Goal: Task Accomplishment & Management: Complete application form

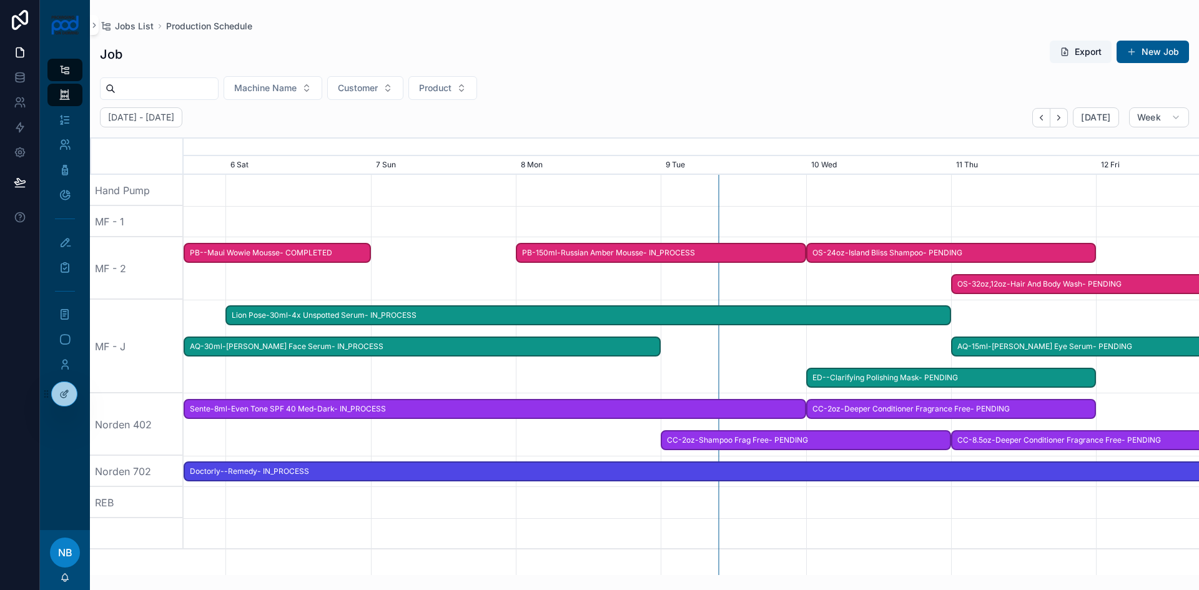
scroll to position [0, 1523]
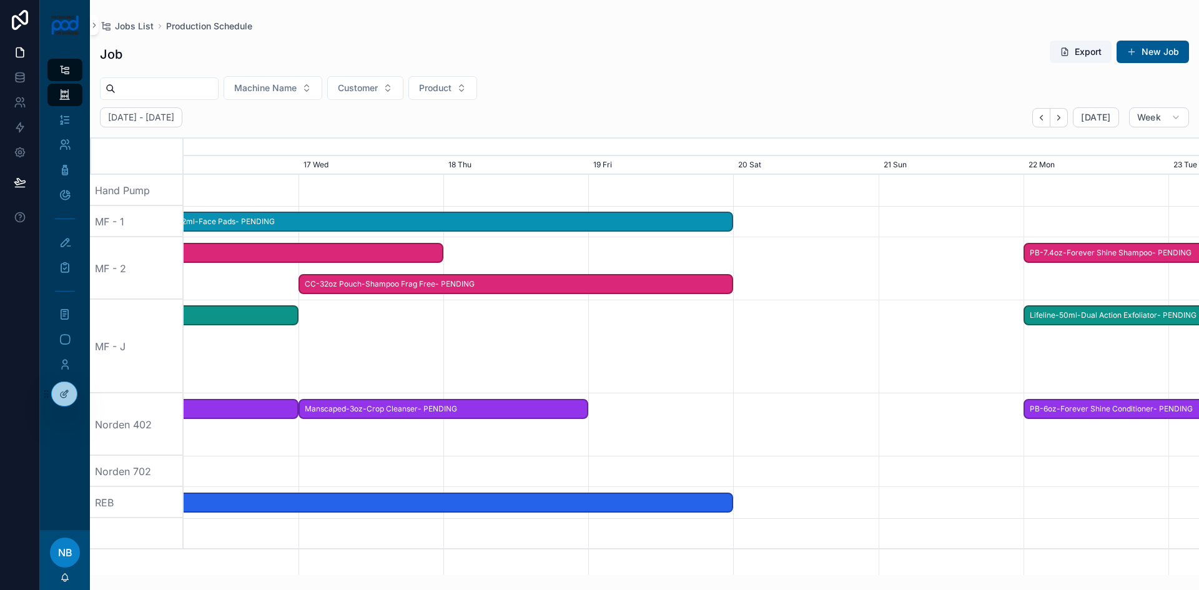
click at [69, 29] on img at bounding box center [65, 25] width 29 height 20
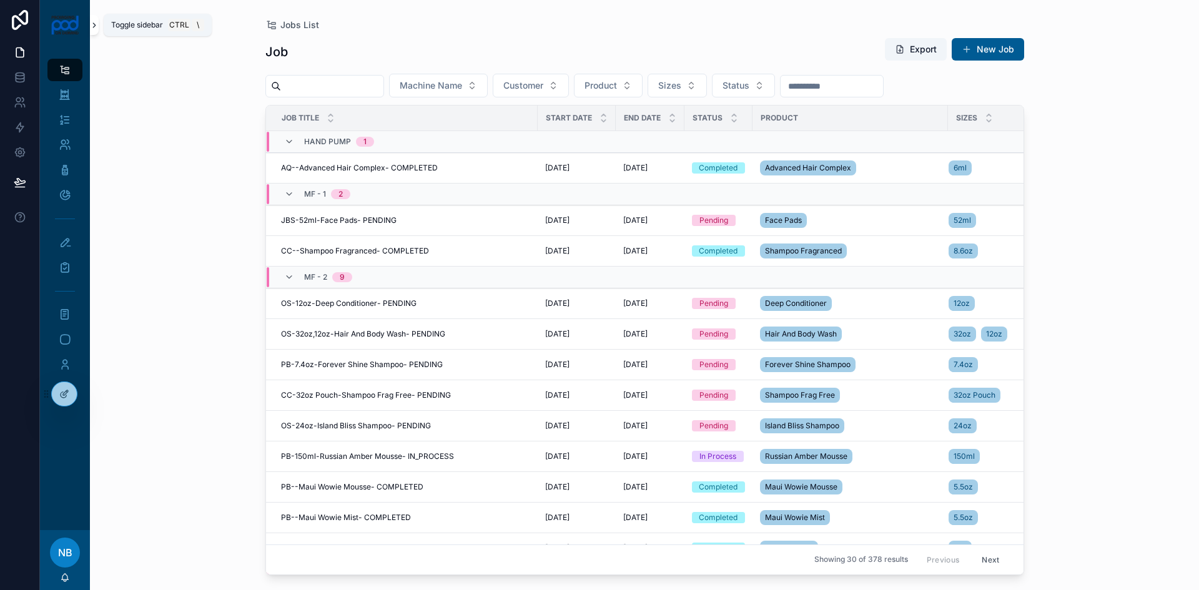
click at [93, 23] on icon at bounding box center [94, 25] width 2 height 4
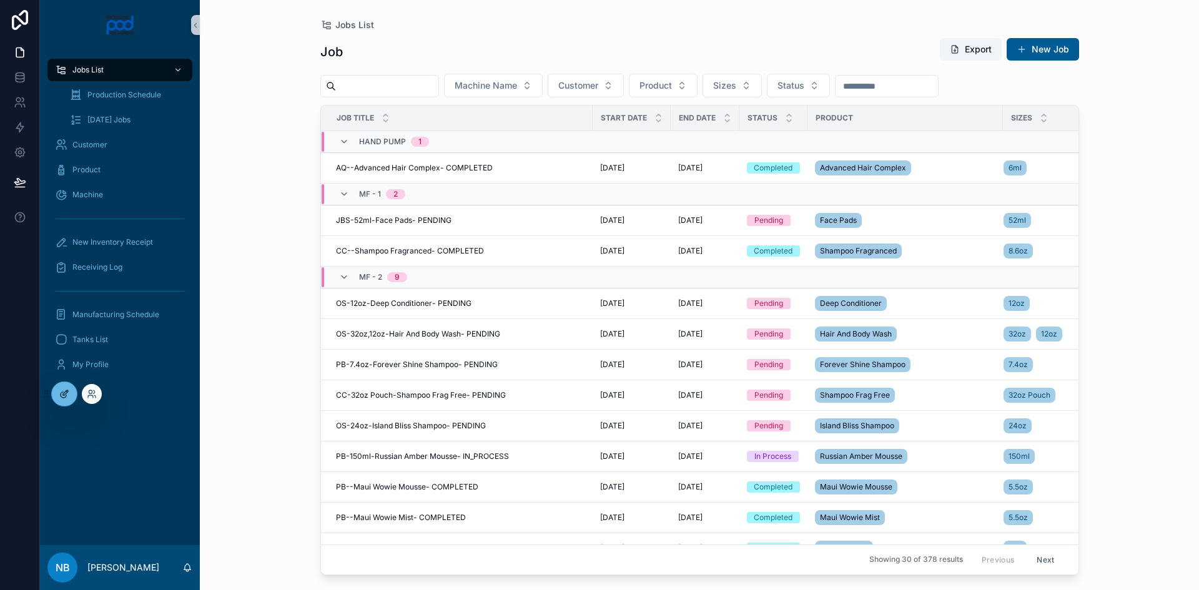
click at [68, 393] on icon at bounding box center [64, 394] width 10 height 10
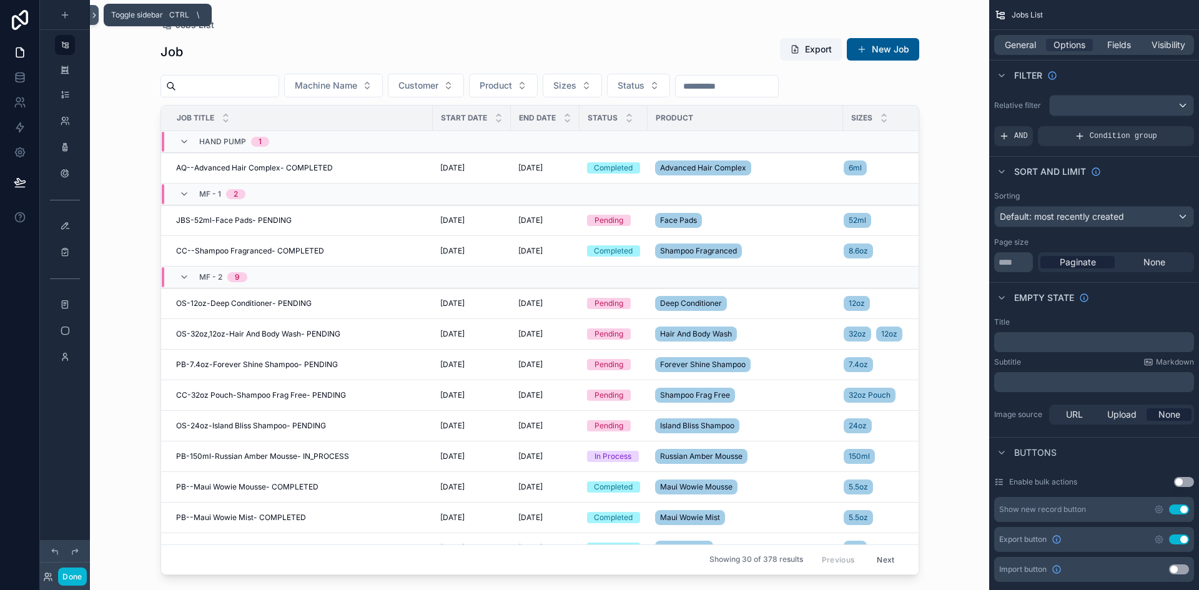
click at [94, 14] on icon at bounding box center [94, 15] width 9 height 9
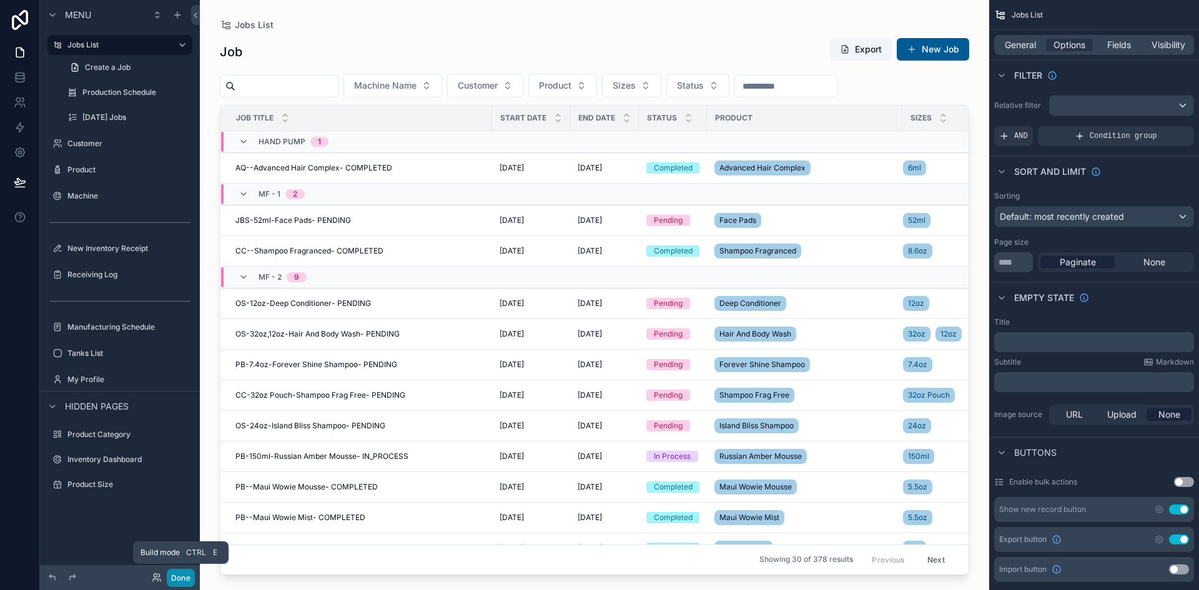
click at [181, 578] on button "Done" at bounding box center [181, 578] width 28 height 18
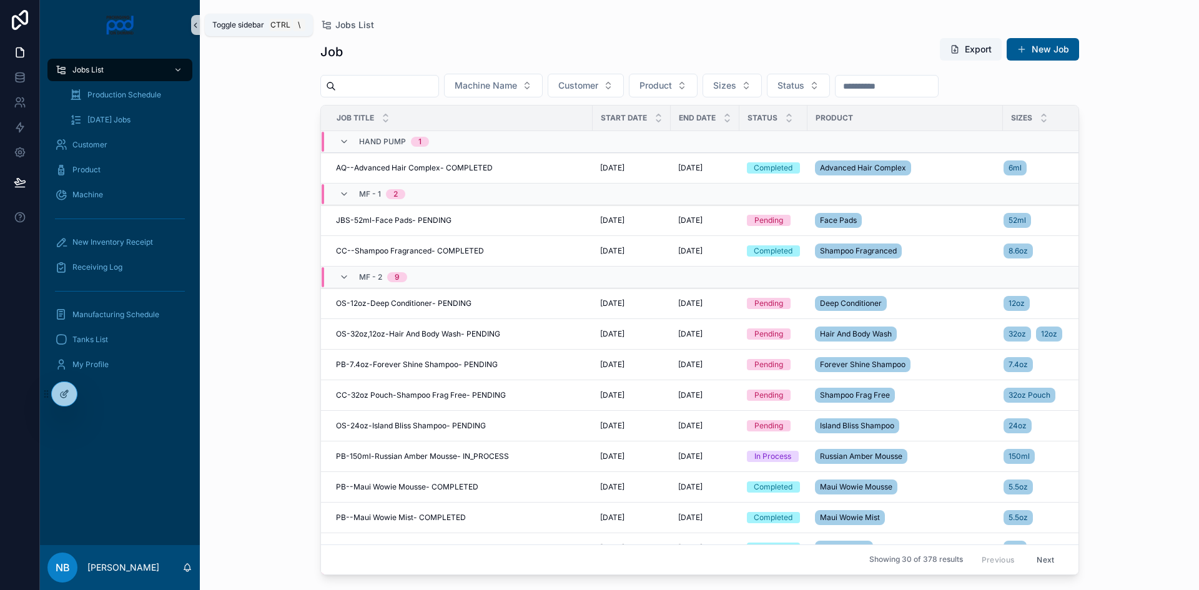
click at [194, 28] on icon "scrollable content" at bounding box center [195, 25] width 9 height 9
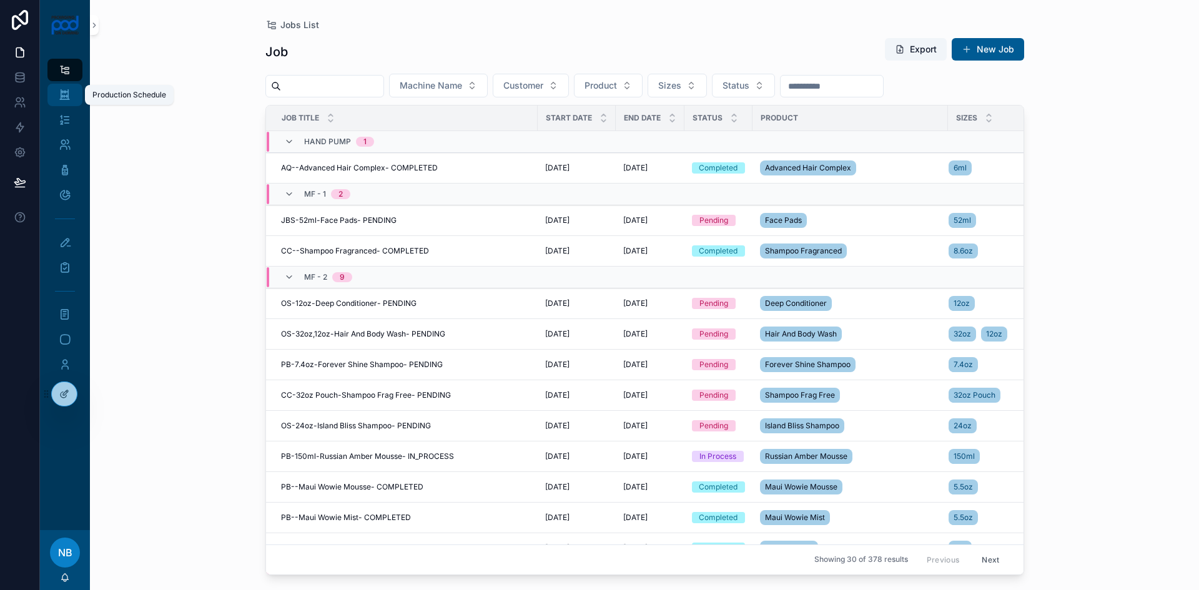
click at [62, 97] on icon "scrollable content" at bounding box center [65, 95] width 12 height 12
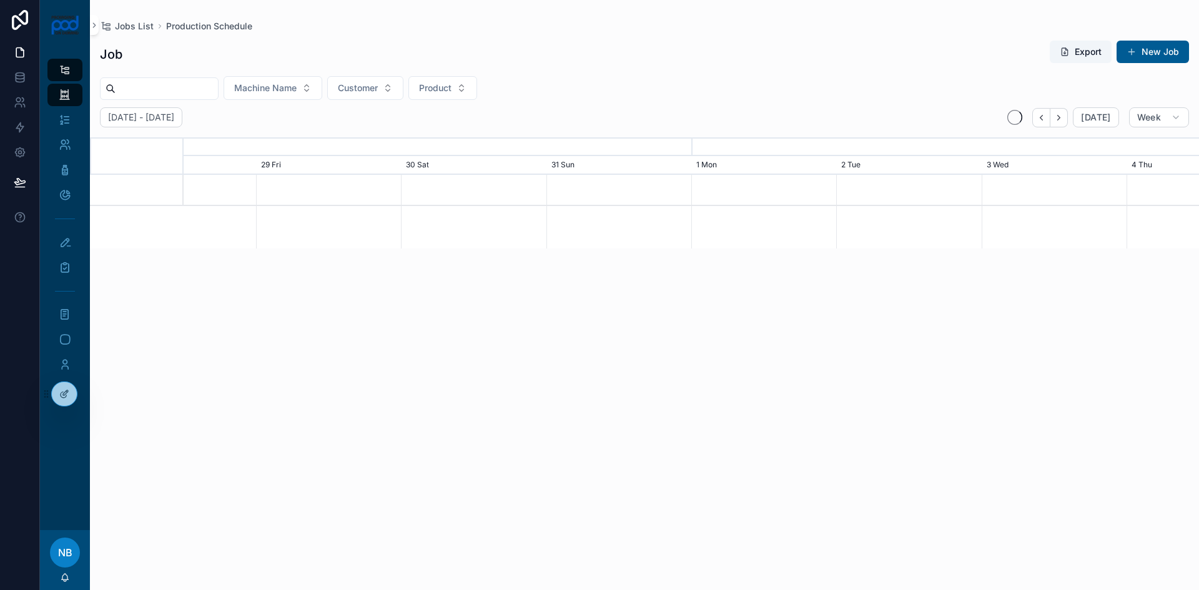
scroll to position [0, 1523]
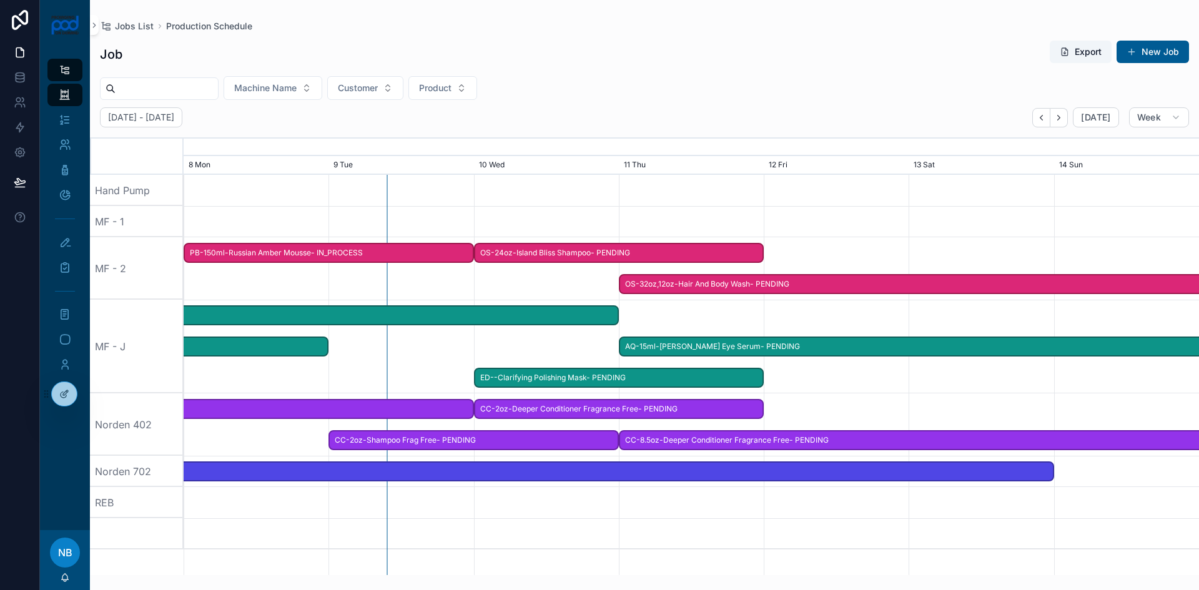
scroll to position [0, 1523]
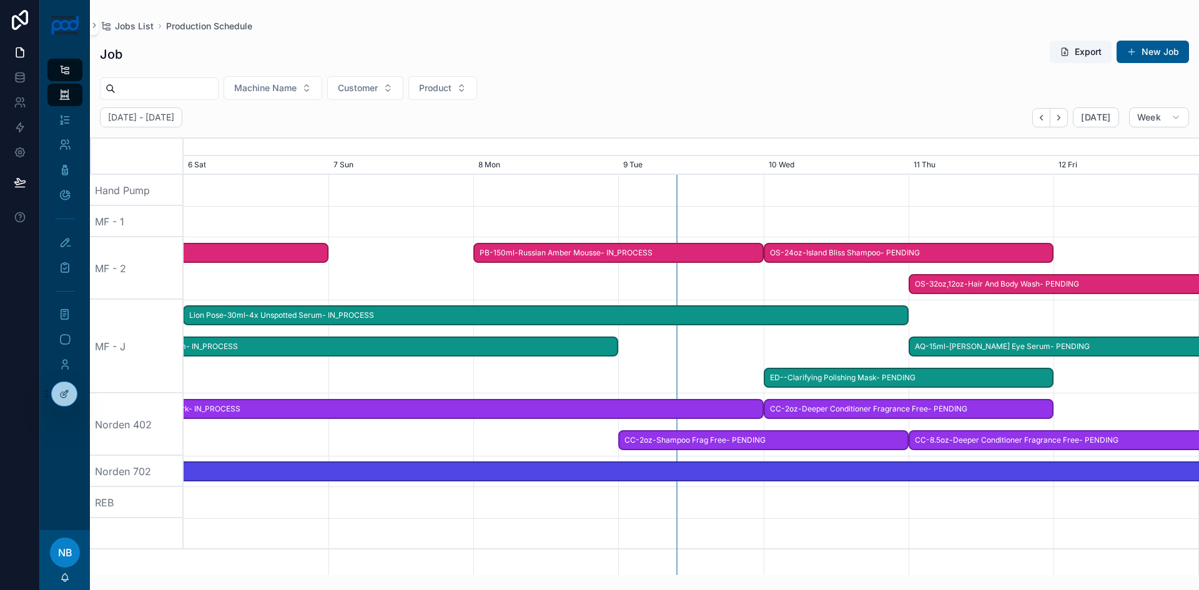
drag, startPoint x: 472, startPoint y: 533, endPoint x: 762, endPoint y: 537, distance: 289.7
click at [762, 537] on div "scrollable content" at bounding box center [691, 533] width 4061 height 31
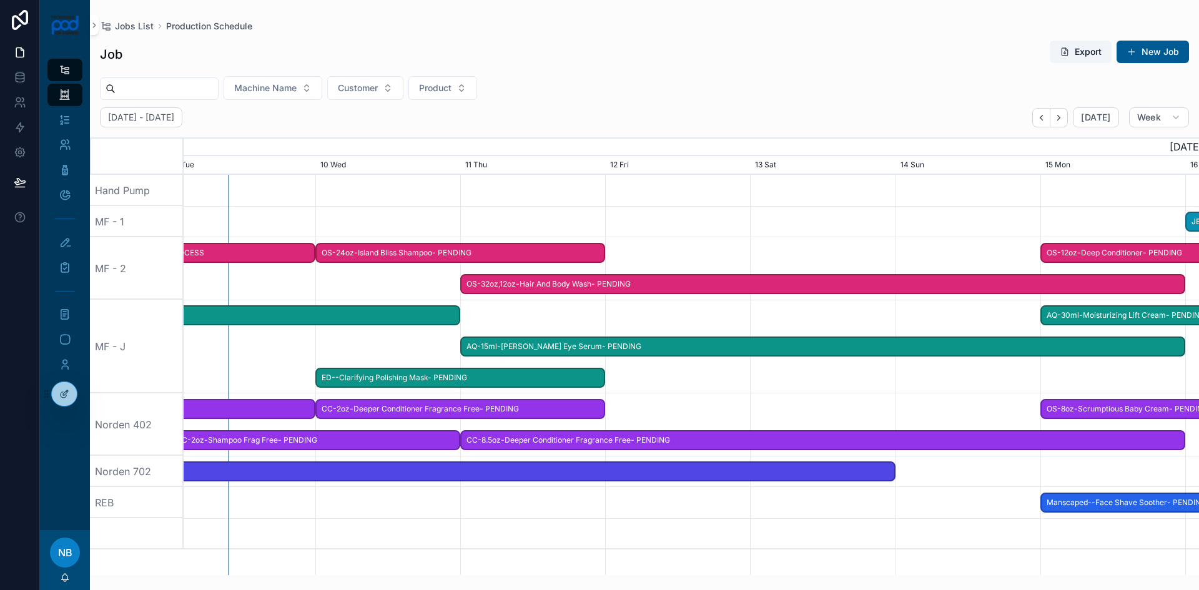
scroll to position [0, 0]
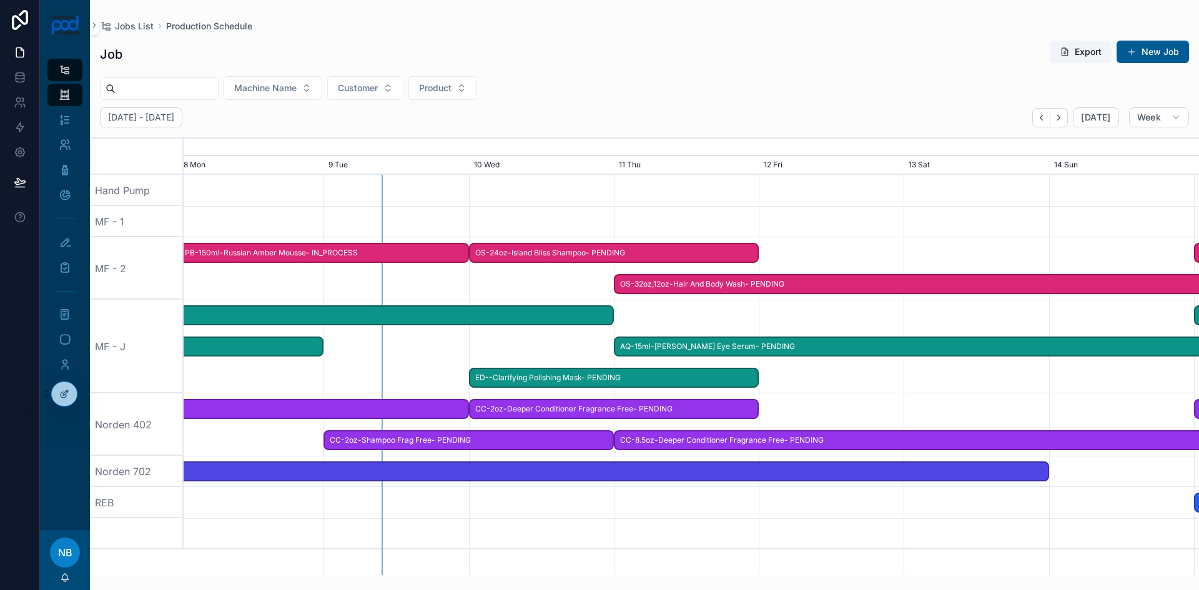
drag, startPoint x: 799, startPoint y: 538, endPoint x: 504, endPoint y: 526, distance: 294.9
click at [504, 526] on div "scrollable content" at bounding box center [717, 533] width 4061 height 31
click at [62, 259] on div "Receiving Log" at bounding box center [65, 267] width 20 height 20
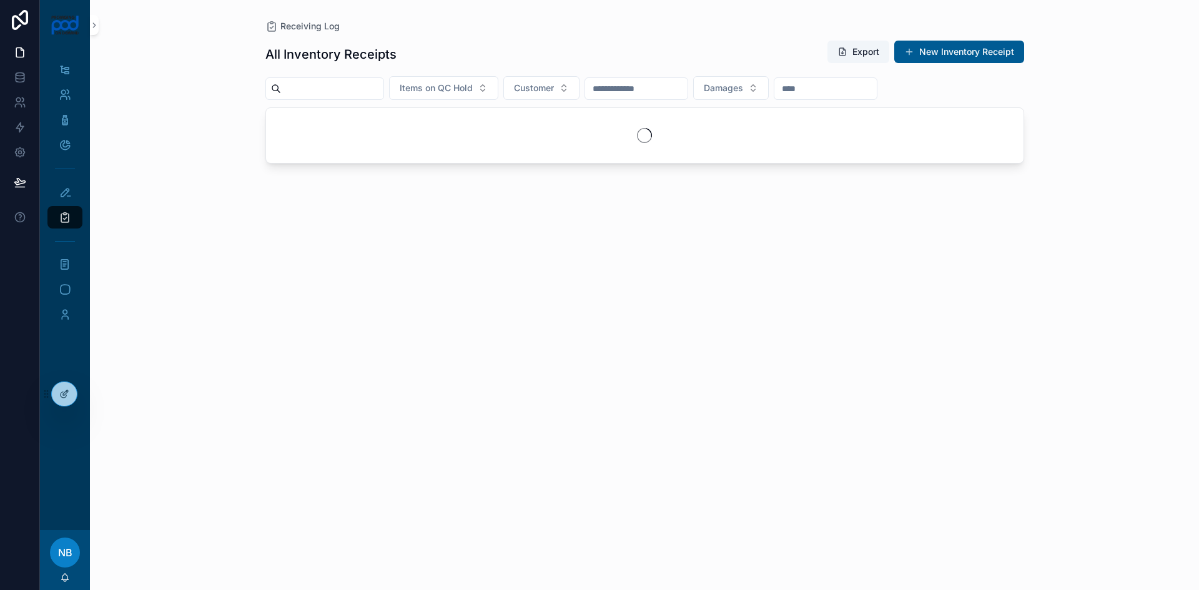
click at [360, 89] on input "scrollable content" at bounding box center [332, 88] width 102 height 17
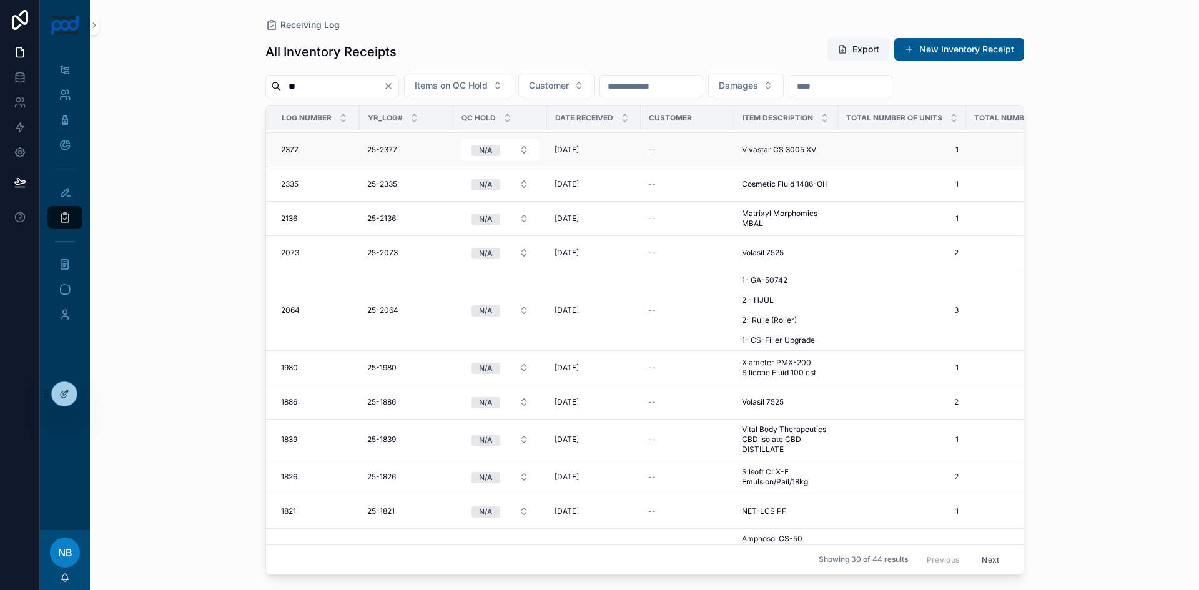
scroll to position [187, 0]
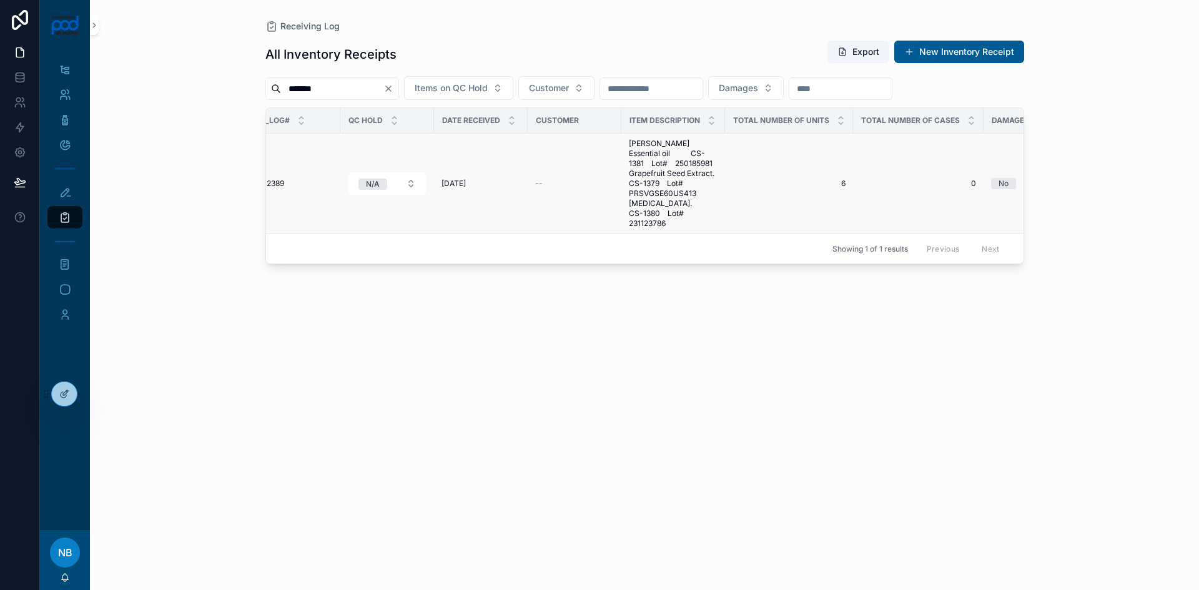
scroll to position [0, 115]
type input "*******"
click at [302, 182] on div "25-2389 25-2389" at bounding box center [291, 184] width 79 height 10
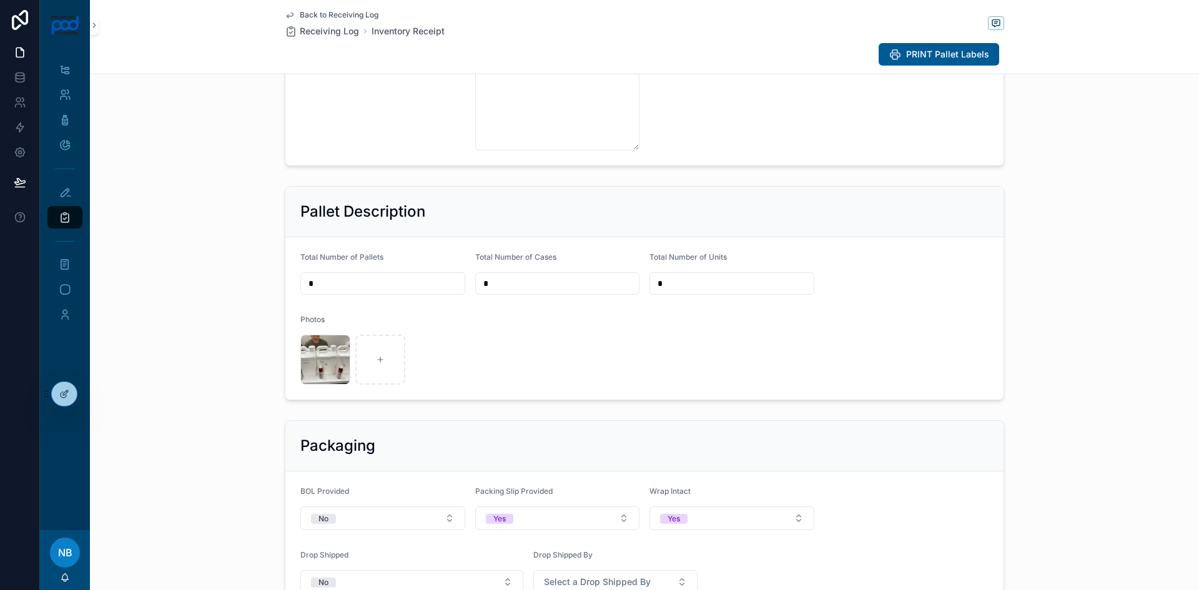
scroll to position [375, 0]
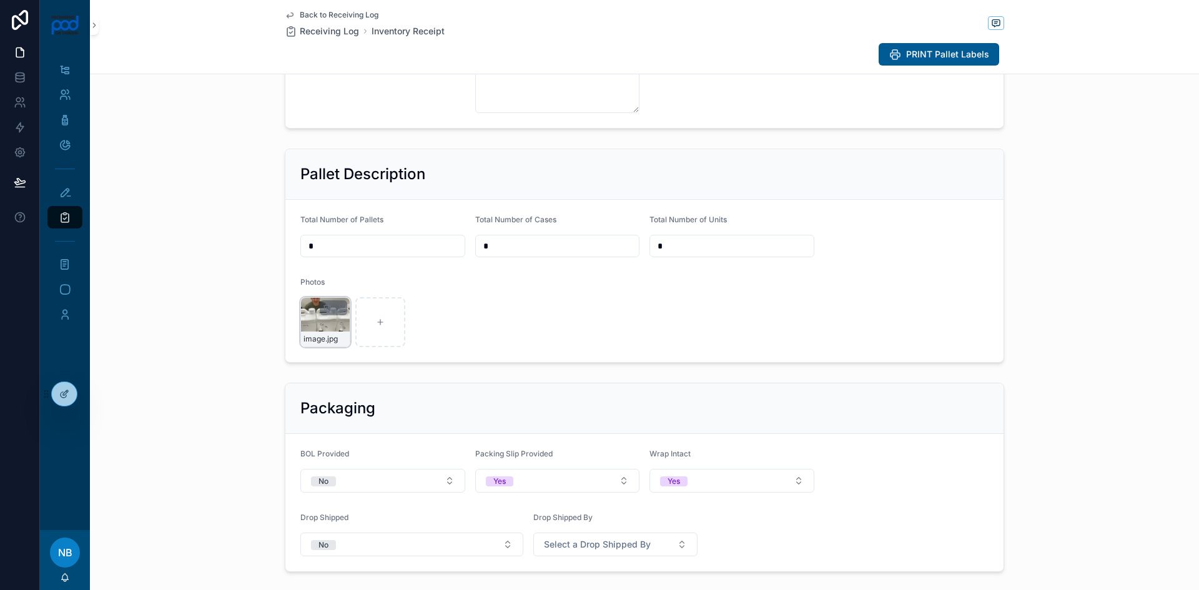
click at [328, 330] on div "image .jpg" at bounding box center [325, 322] width 50 height 50
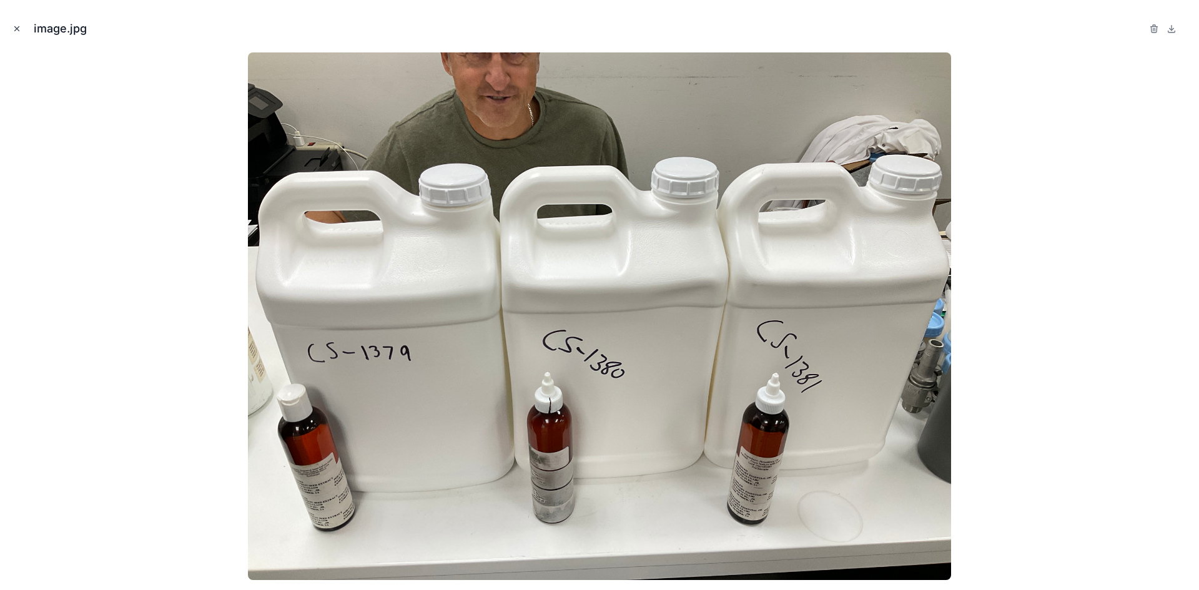
click at [17, 31] on icon "Close modal" at bounding box center [16, 28] width 9 height 9
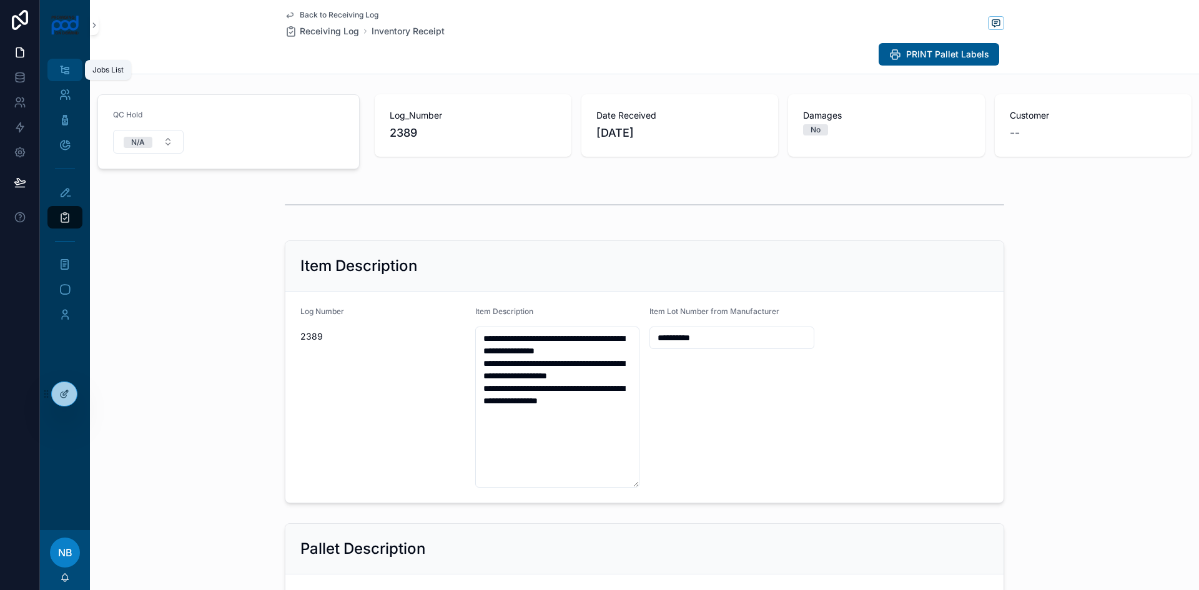
click at [70, 76] on icon "scrollable content" at bounding box center [65, 70] width 12 height 12
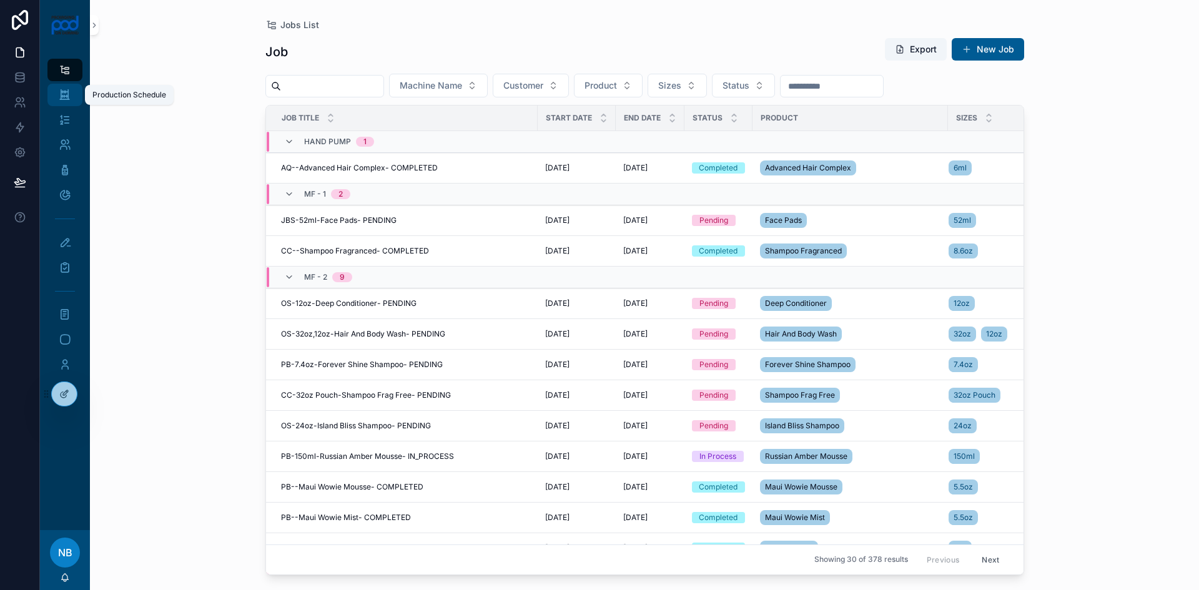
click at [71, 95] on div "Production Schedule" at bounding box center [65, 95] width 20 height 20
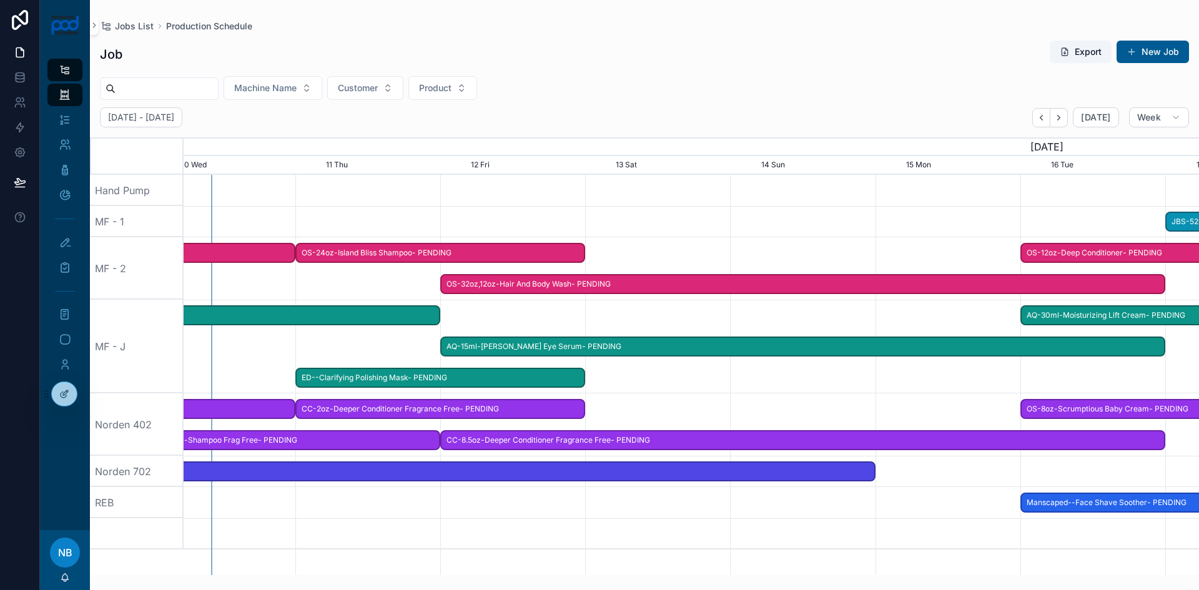
scroll to position [0, 1701]
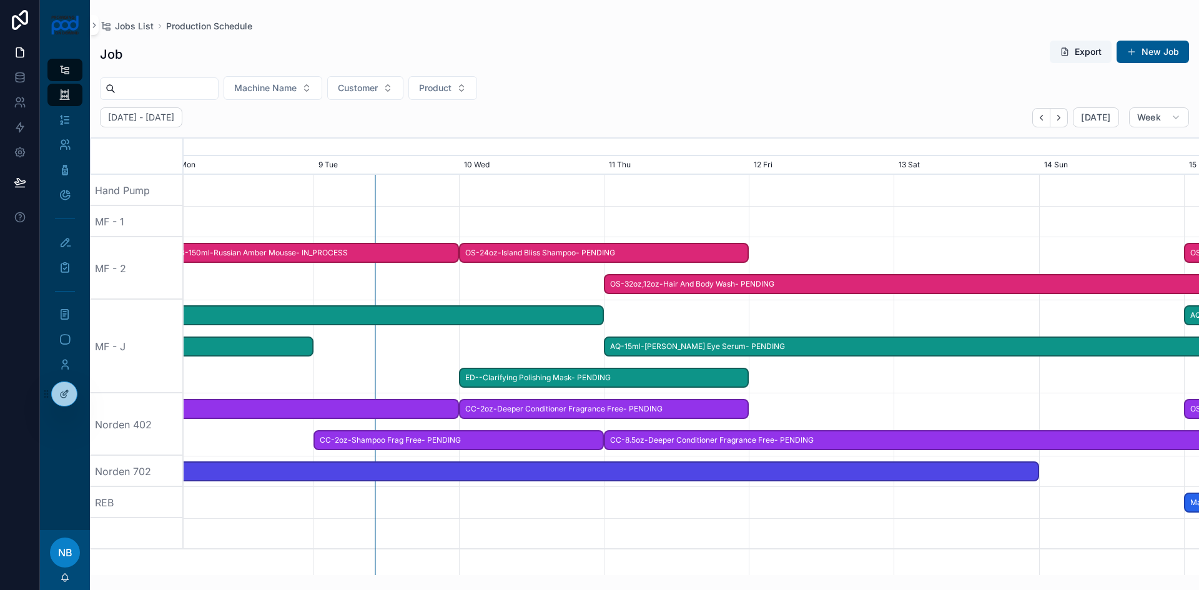
drag, startPoint x: 837, startPoint y: 396, endPoint x: 818, endPoint y: 375, distance: 27.4
click at [727, 376] on span "ED--Clarifying Polishing Mask- PENDING" at bounding box center [604, 378] width 288 height 21
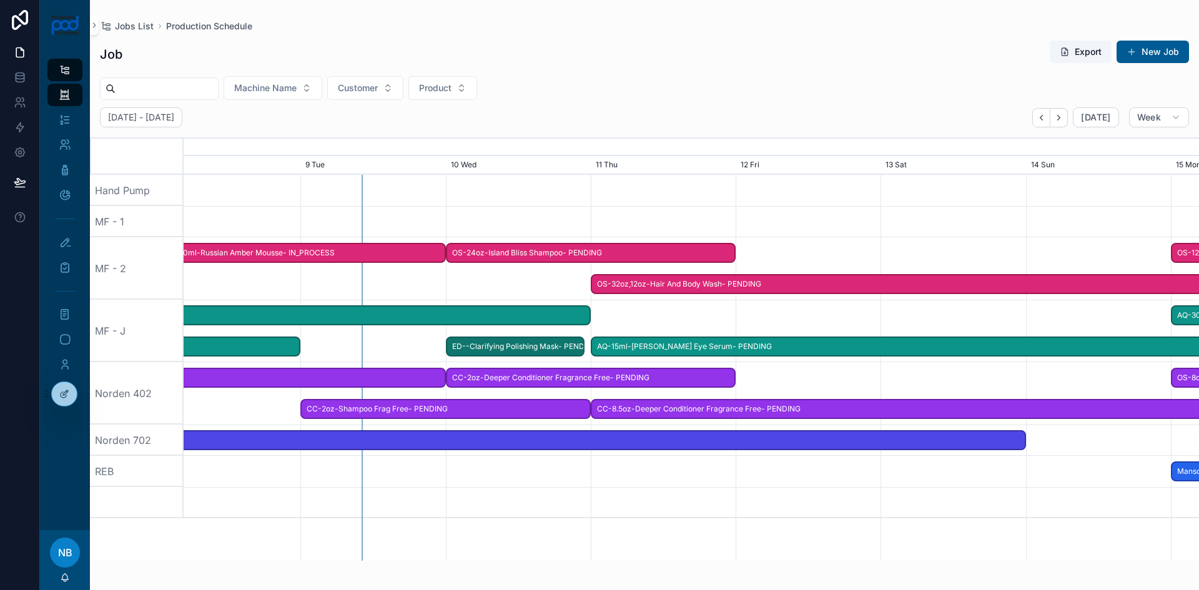
drag, startPoint x: 744, startPoint y: 376, endPoint x: 587, endPoint y: 367, distance: 157.0
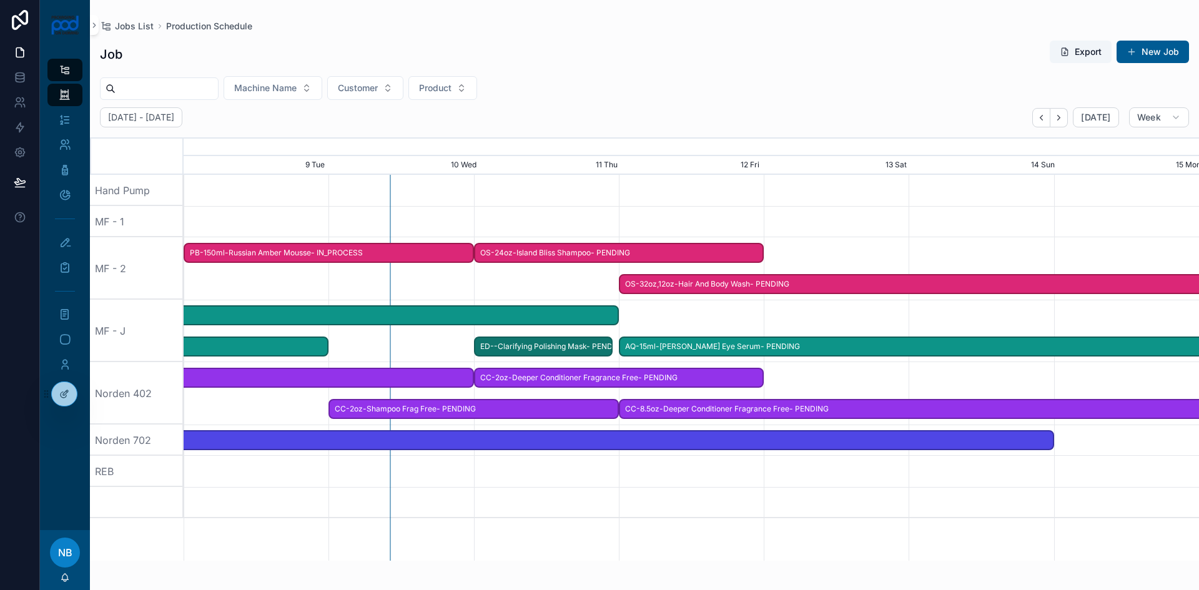
scroll to position [0, 1523]
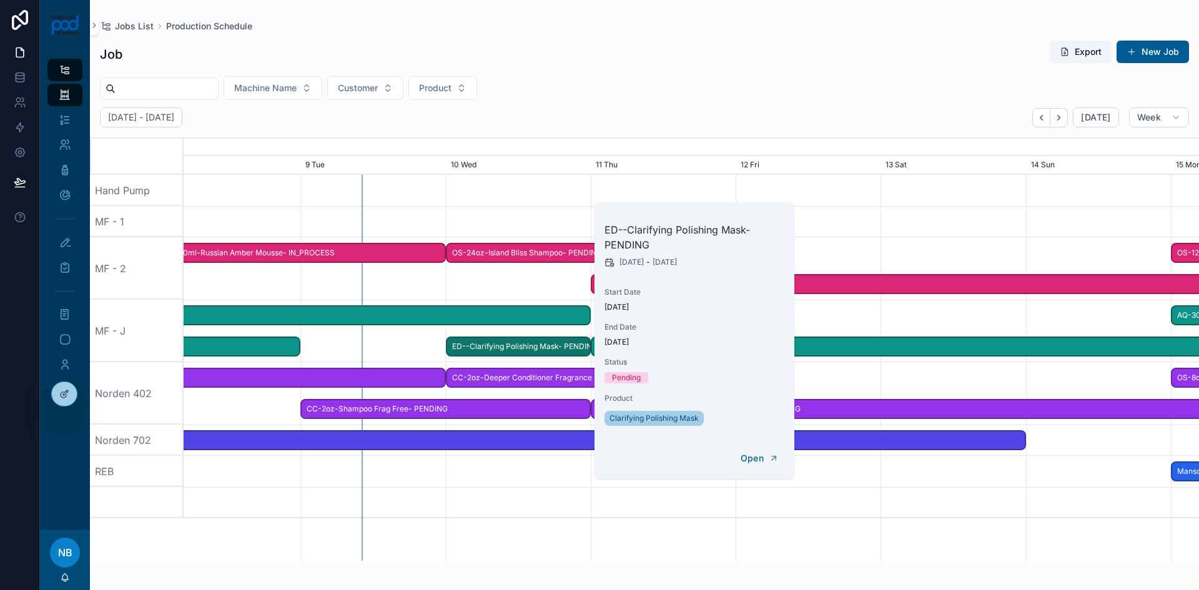
click at [528, 346] on span "ED--Clarifying Polishing Mask- PENDING" at bounding box center [518, 347] width 142 height 21
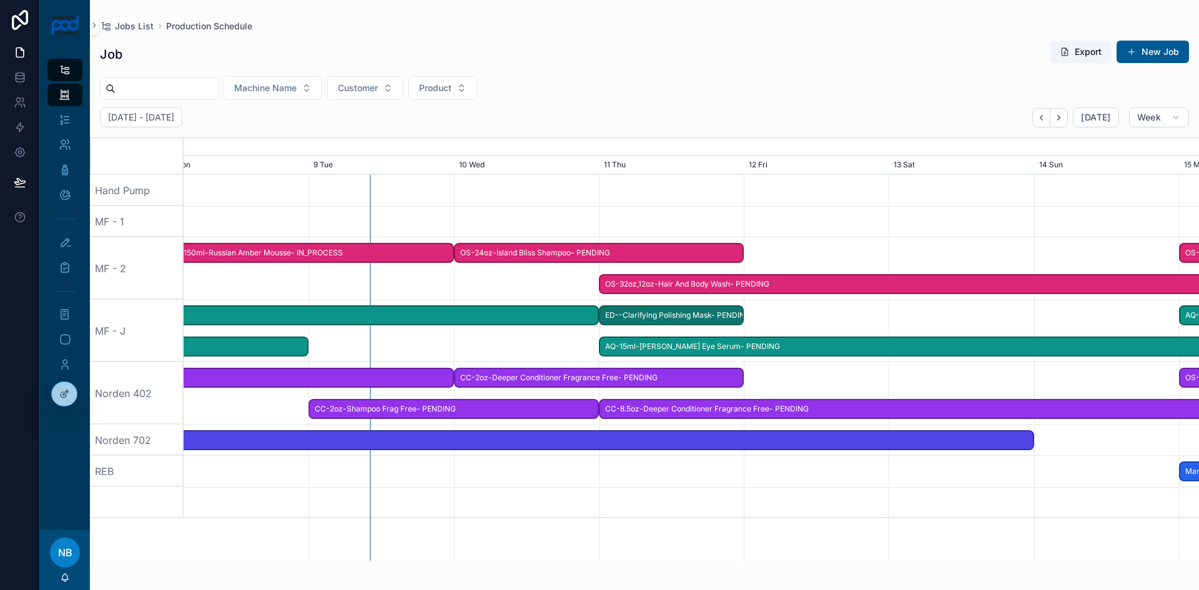
drag, startPoint x: 510, startPoint y: 348, endPoint x: 662, endPoint y: 360, distance: 152.2
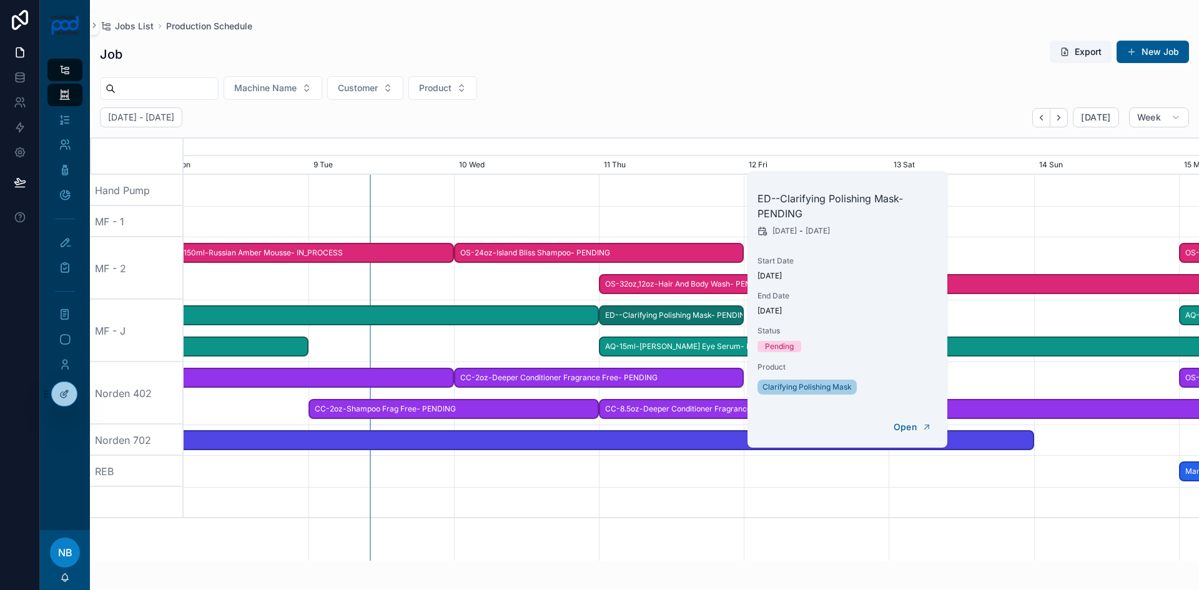
click at [528, 338] on div "scrollable content" at bounding box center [691, 331] width 4061 height 62
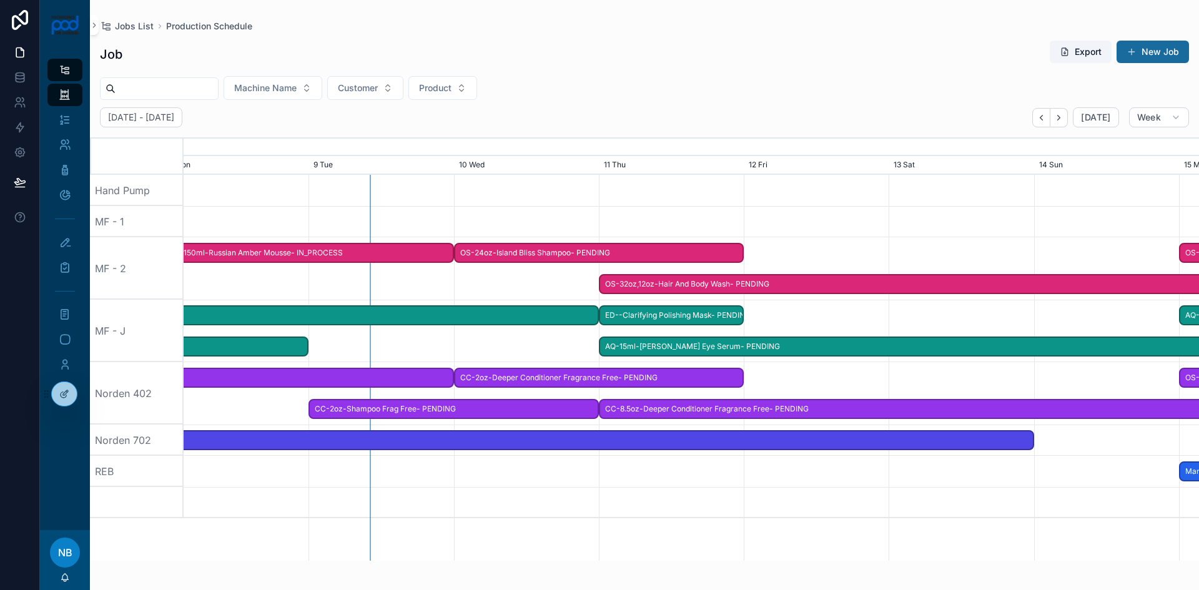
click at [1156, 61] on button "New Job" at bounding box center [1152, 52] width 72 height 22
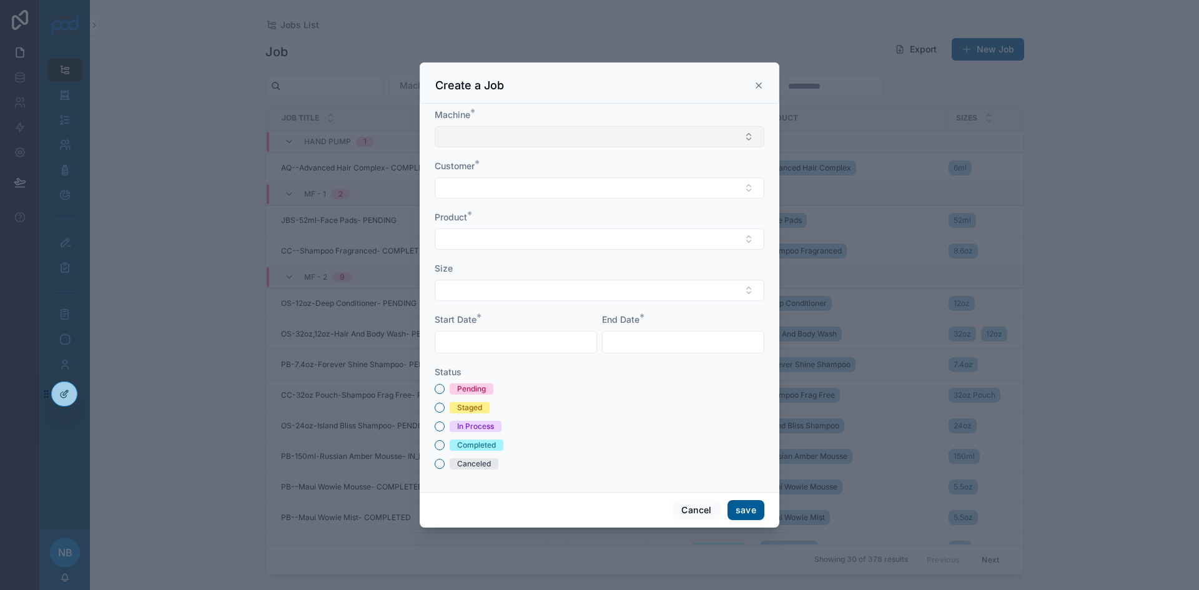
click at [506, 137] on button "Select Button" at bounding box center [600, 136] width 330 height 21
click at [213, 160] on div "scrollable content" at bounding box center [599, 295] width 1199 height 590
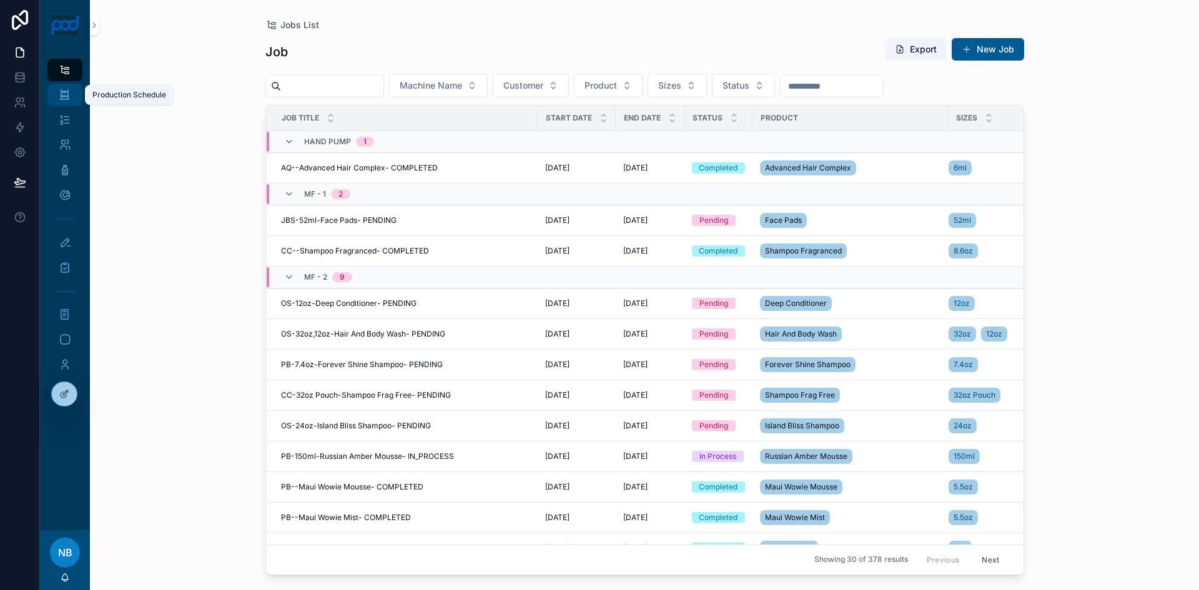
click at [69, 88] on div "Production Schedule" at bounding box center [65, 95] width 20 height 20
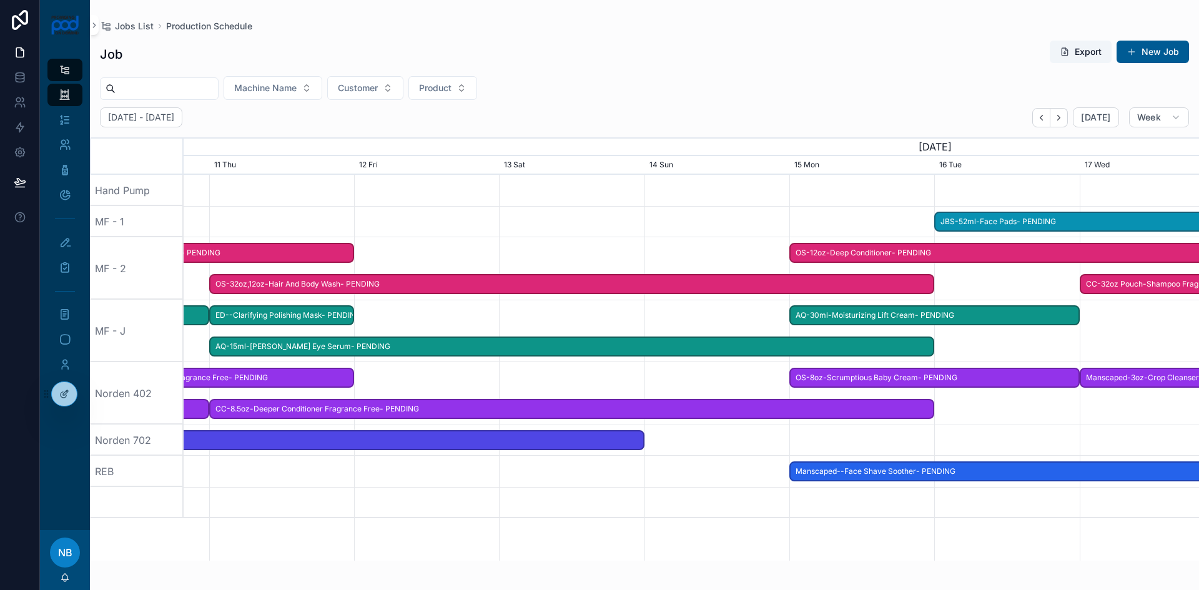
drag, startPoint x: 725, startPoint y: 483, endPoint x: 226, endPoint y: 438, distance: 500.8
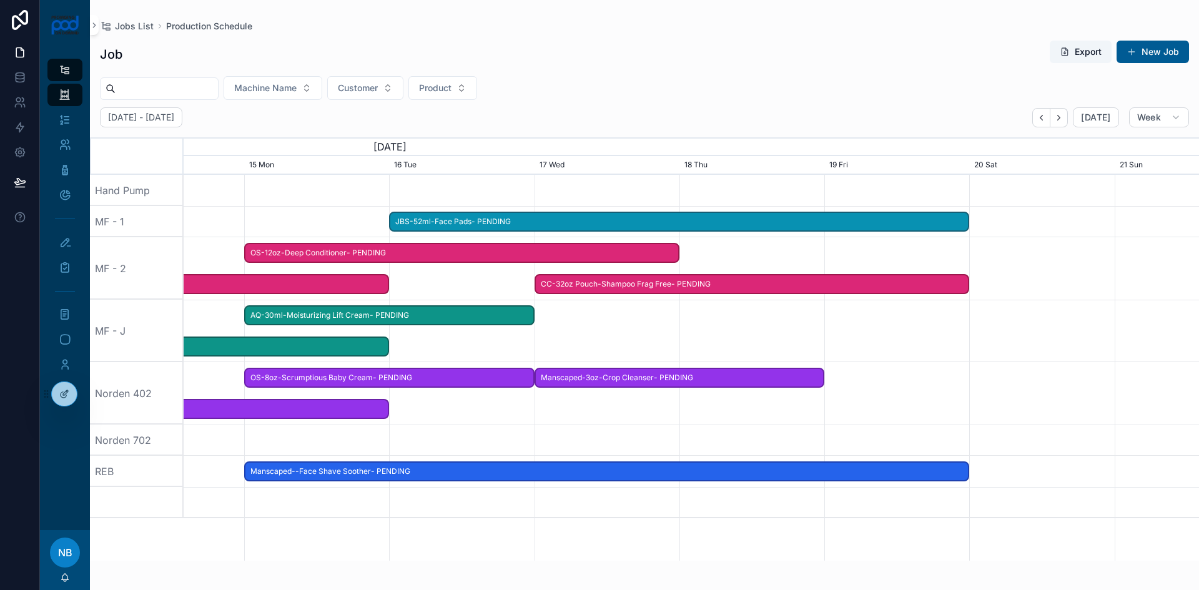
drag, startPoint x: 989, startPoint y: 506, endPoint x: 440, endPoint y: 463, distance: 550.5
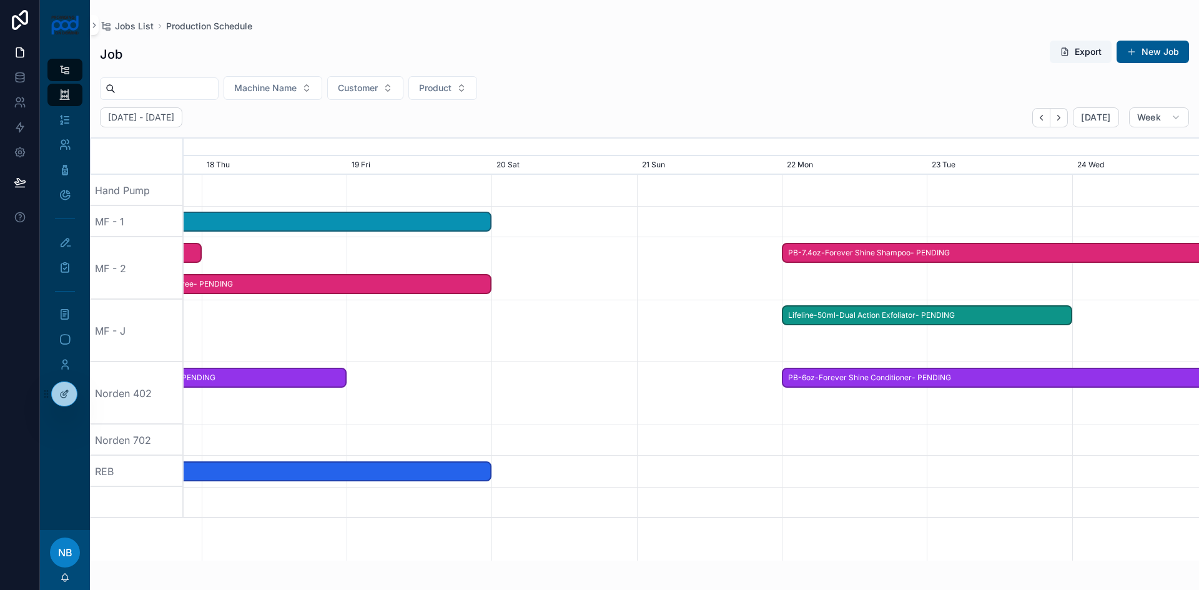
drag, startPoint x: 856, startPoint y: 506, endPoint x: 468, endPoint y: 466, distance: 390.3
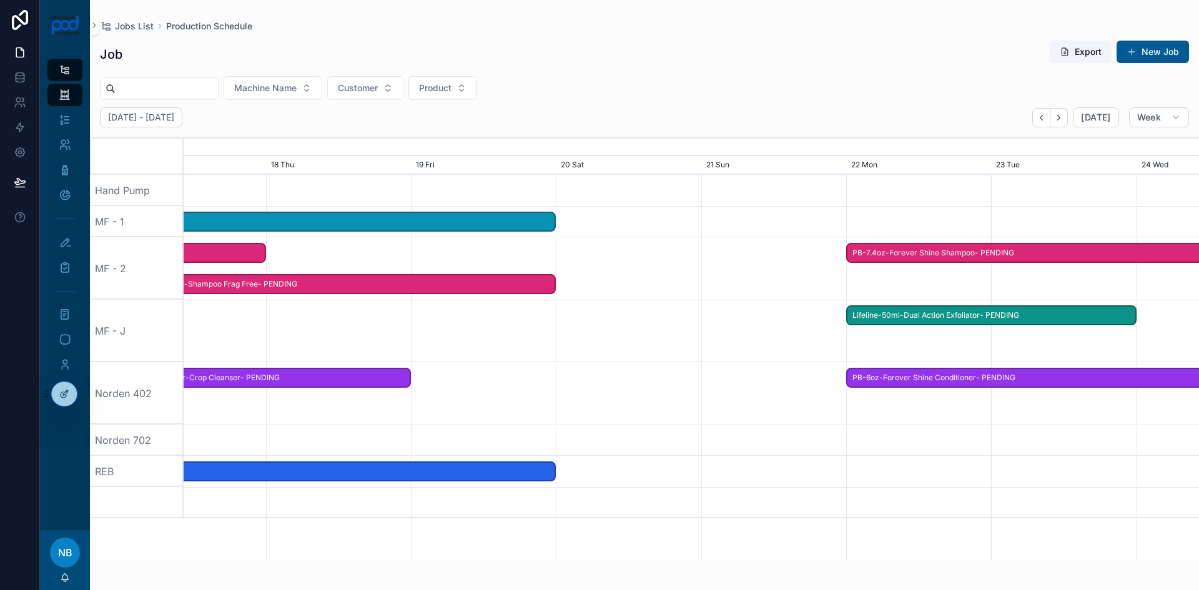
drag, startPoint x: 927, startPoint y: 479, endPoint x: 1013, endPoint y: 479, distance: 86.2
click at [1013, 479] on div "scrollable content" at bounding box center [691, 471] width 4061 height 31
drag, startPoint x: 1033, startPoint y: 466, endPoint x: 1177, endPoint y: 477, distance: 144.0
click at [1177, 477] on div "scrollable content" at bounding box center [691, 471] width 4061 height 31
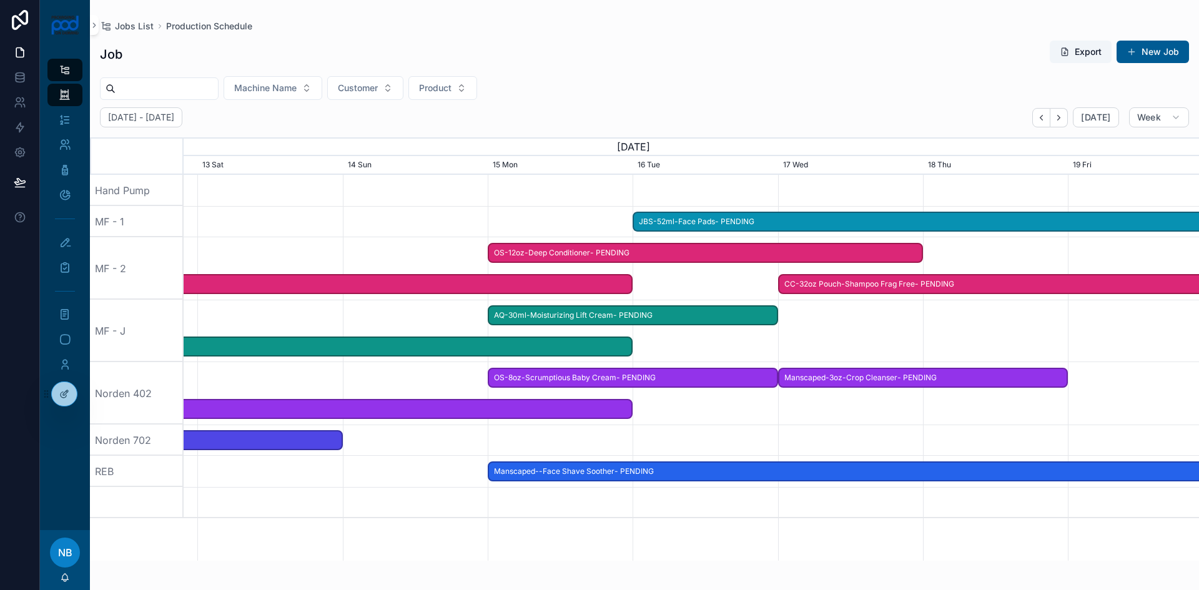
drag, startPoint x: 456, startPoint y: 411, endPoint x: 976, endPoint y: 450, distance: 522.1
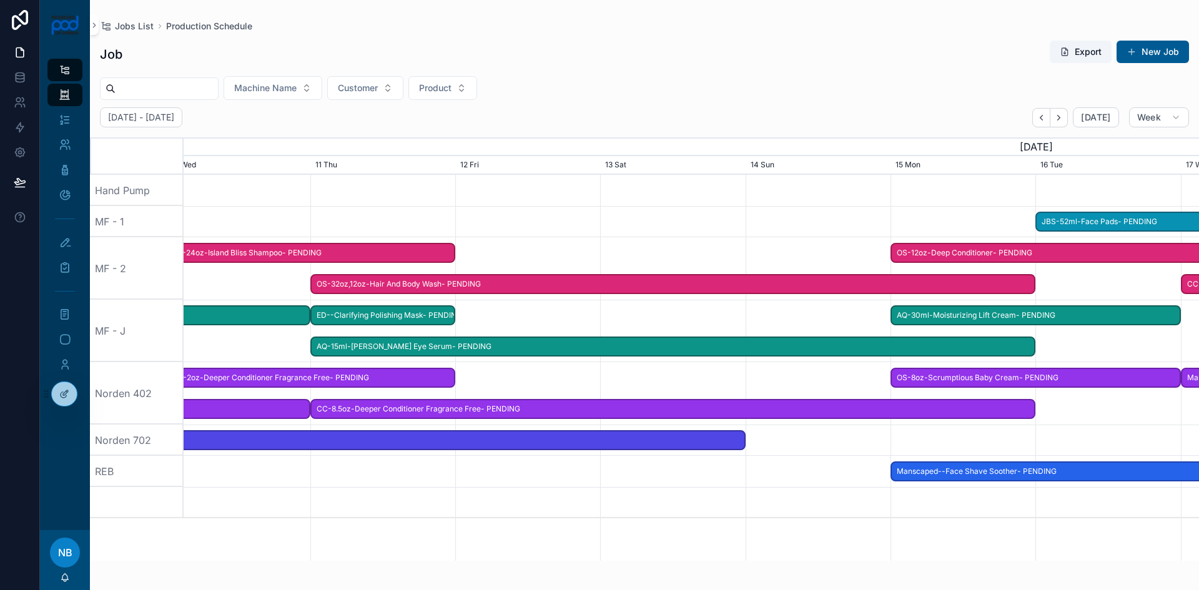
drag, startPoint x: 384, startPoint y: 364, endPoint x: 779, endPoint y: 423, distance: 399.0
click at [1176, 51] on button "New Job" at bounding box center [1152, 52] width 72 height 22
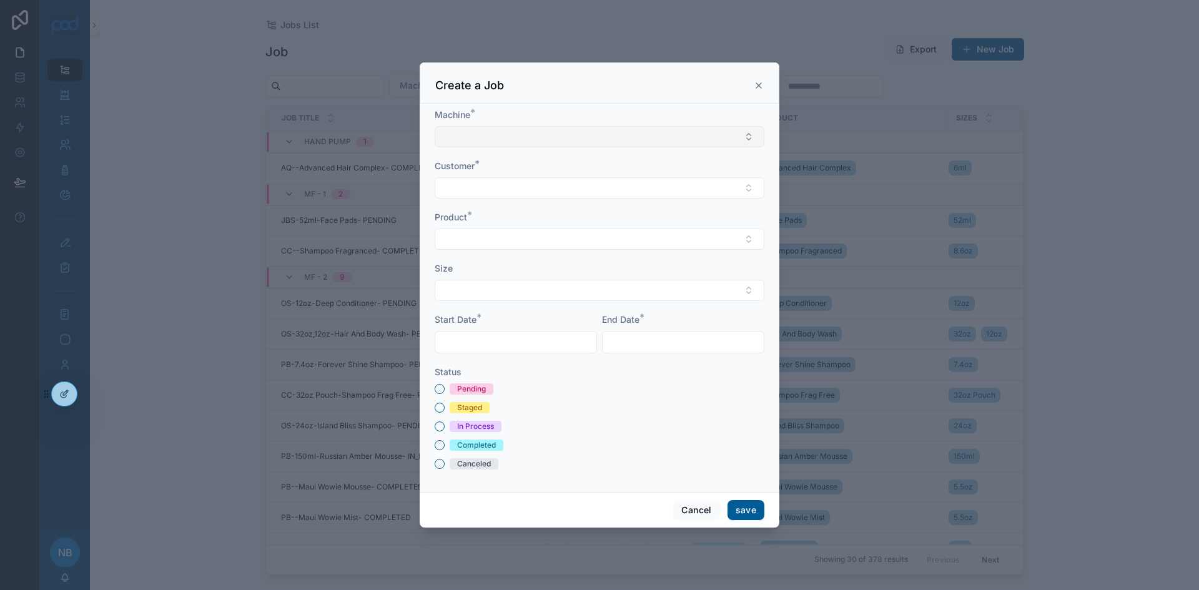
click at [488, 138] on button "Select Button" at bounding box center [600, 136] width 330 height 21
click at [184, 164] on div "scrollable content" at bounding box center [599, 295] width 1199 height 590
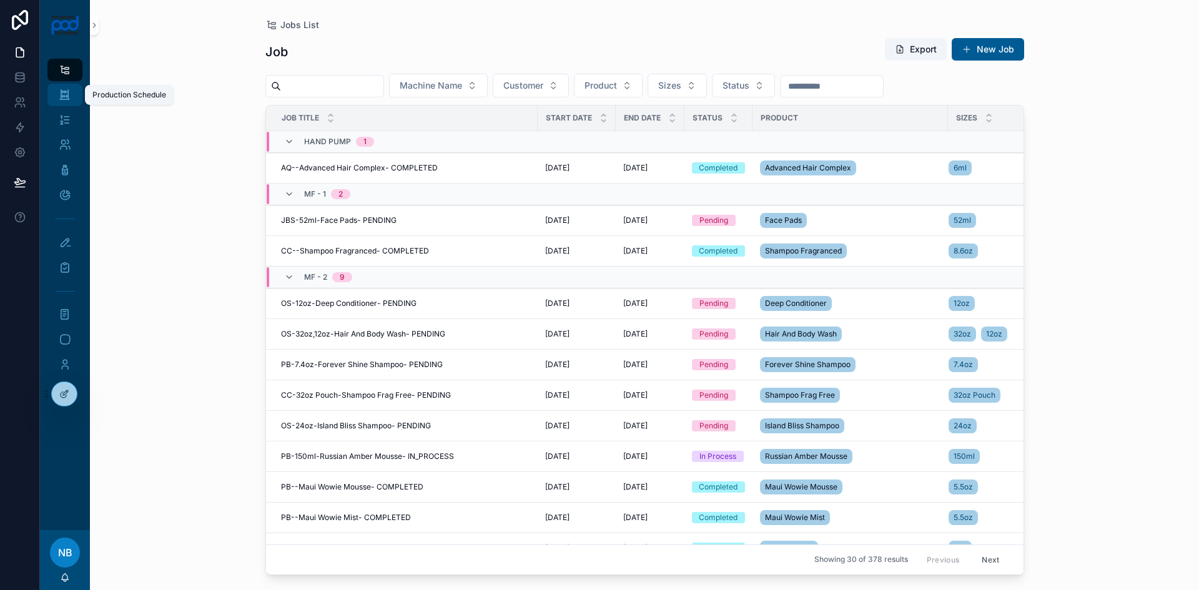
click at [55, 102] on div "Production Schedule" at bounding box center [65, 95] width 20 height 20
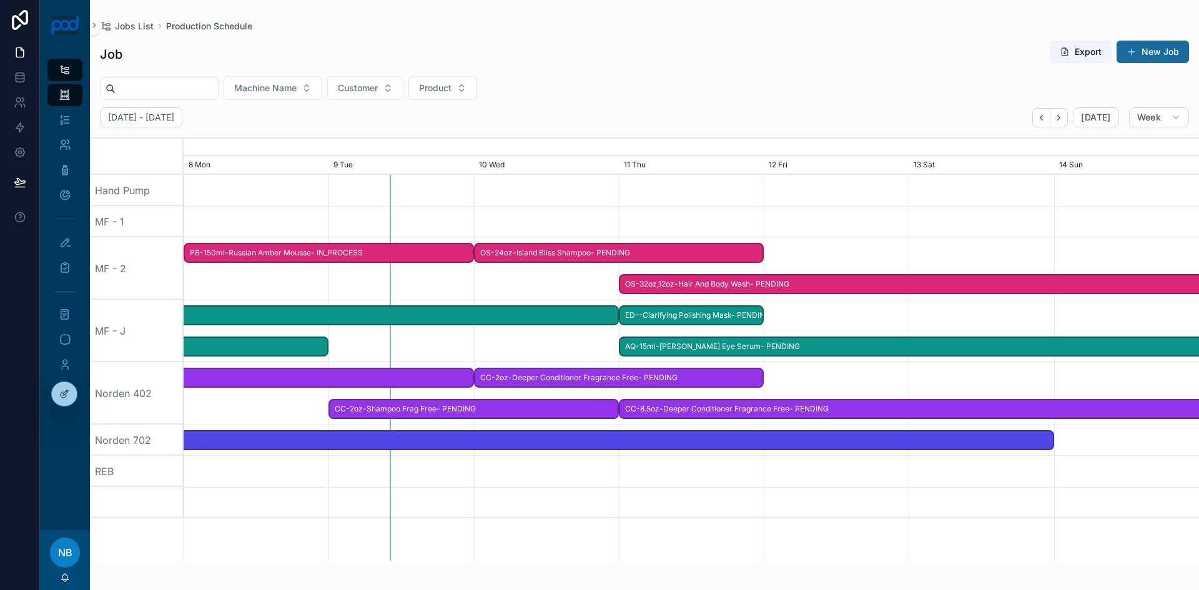
click at [1176, 55] on button "New Job" at bounding box center [1152, 52] width 72 height 22
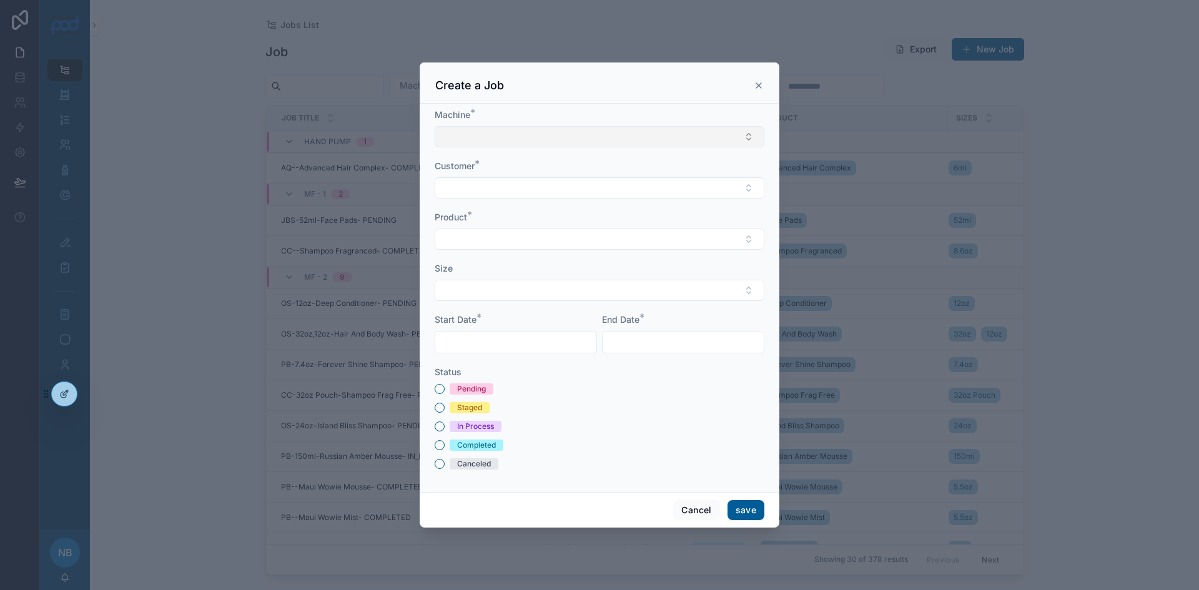
click at [495, 132] on button "Select Button" at bounding box center [600, 136] width 330 height 21
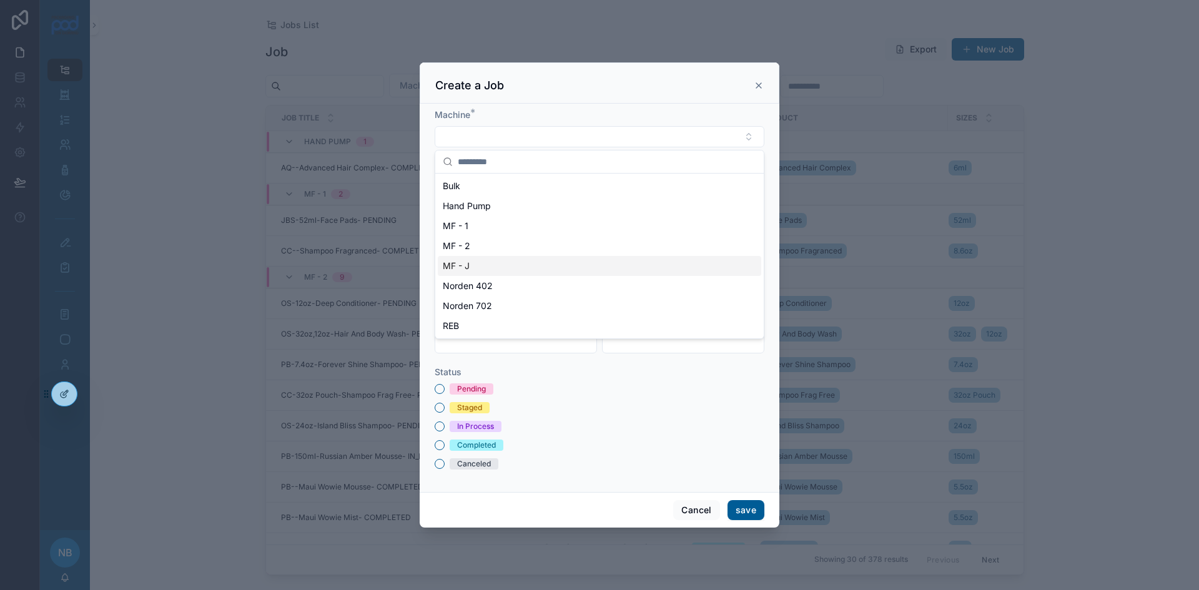
click at [472, 270] on div "MF - J" at bounding box center [599, 266] width 323 height 20
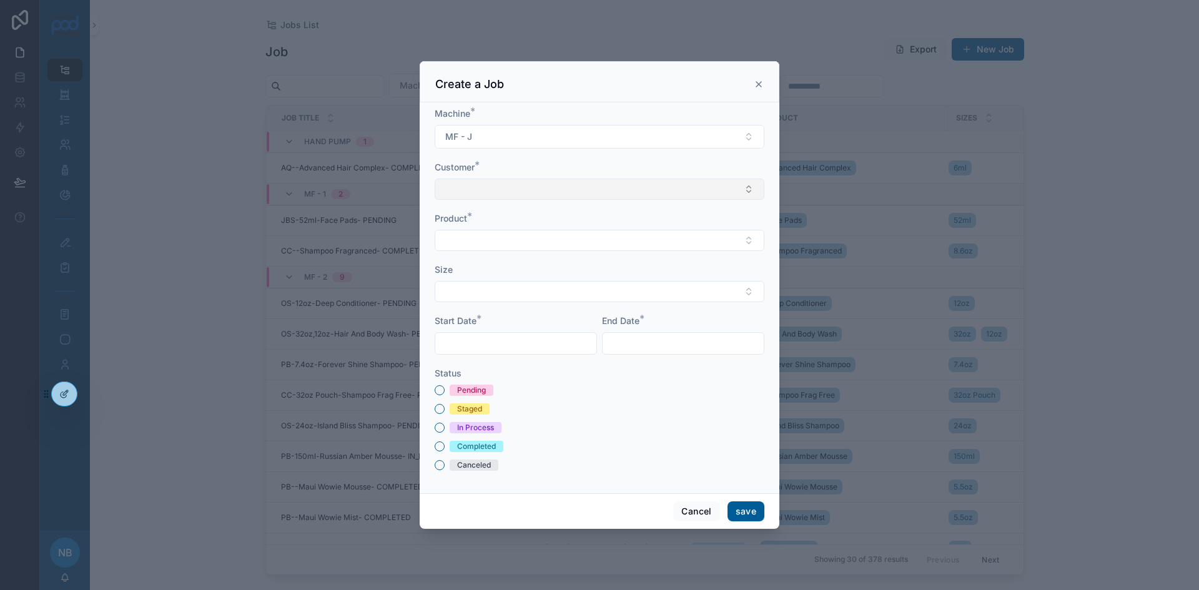
click at [479, 190] on button "Select Button" at bounding box center [600, 189] width 330 height 21
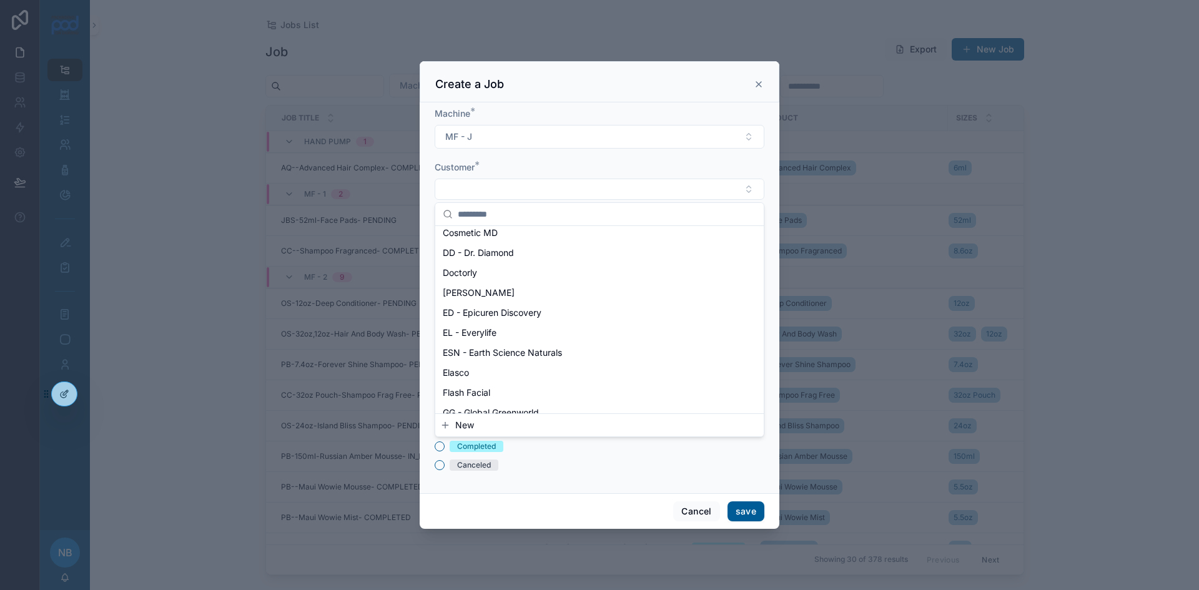
scroll to position [160, 0]
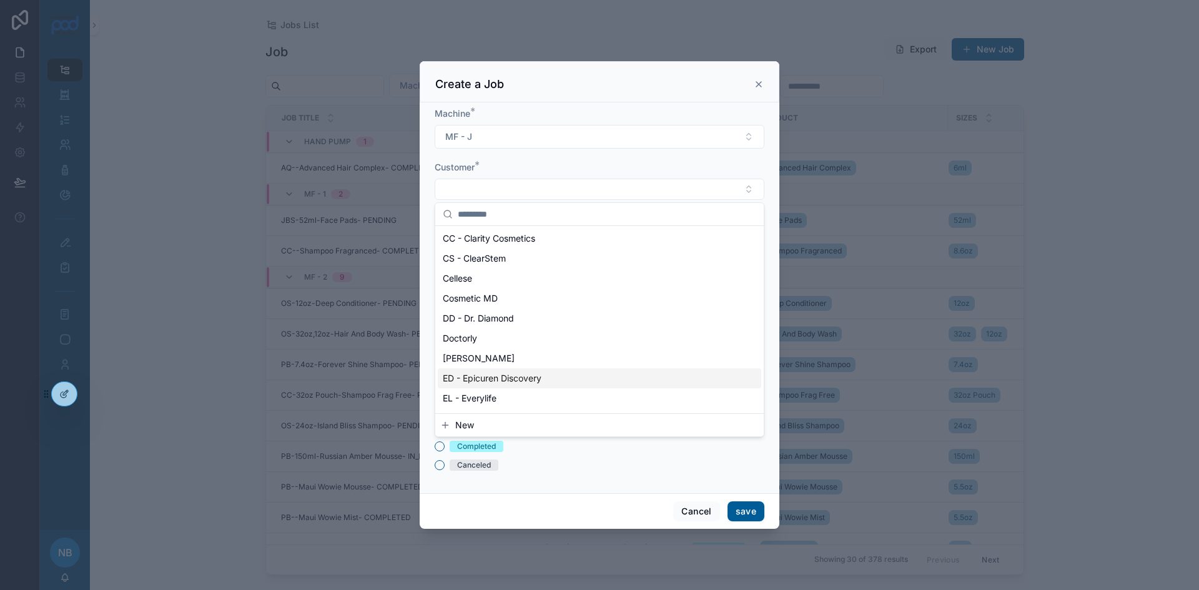
click at [495, 377] on span "ED - Epicuren Discovery" at bounding box center [492, 378] width 99 height 12
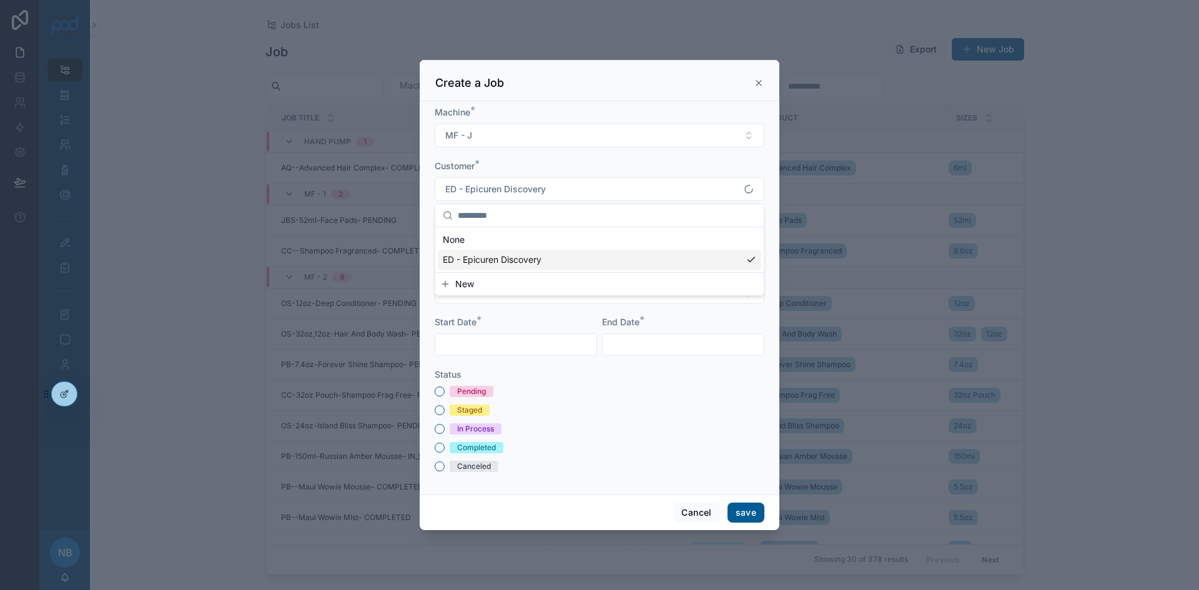
scroll to position [0, 0]
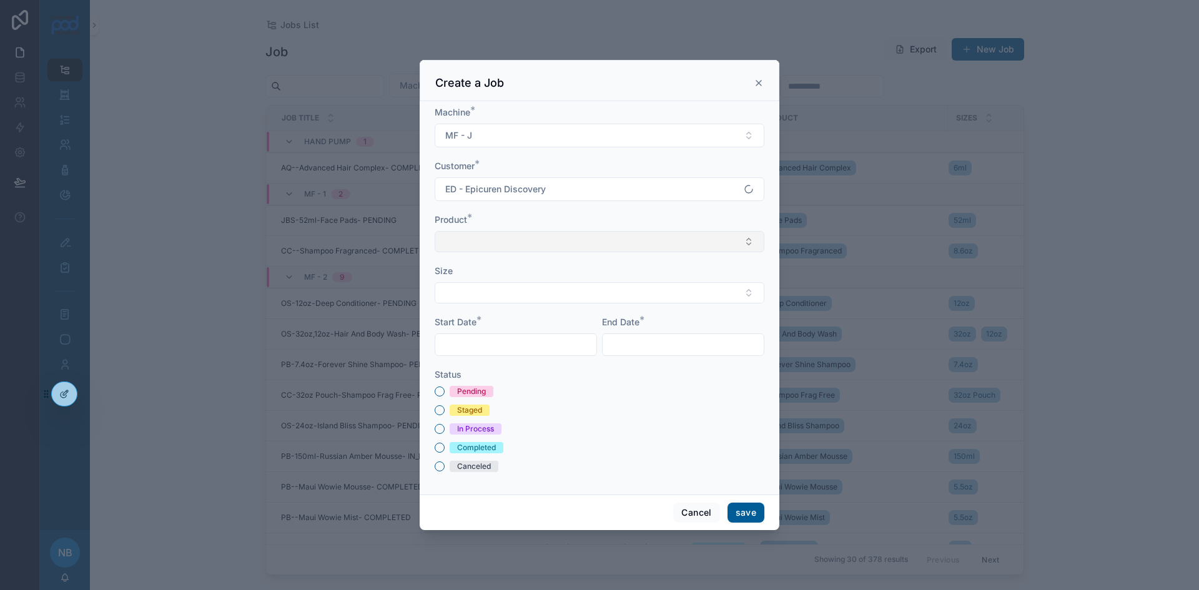
click at [466, 251] on button "Select Button" at bounding box center [600, 241] width 330 height 21
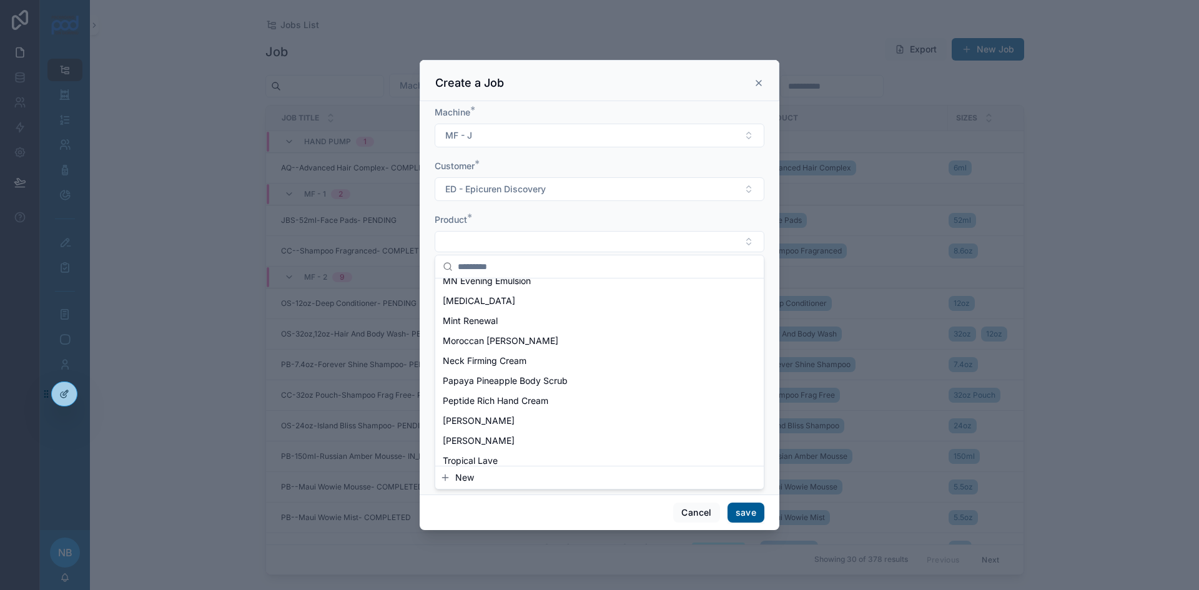
scroll to position [437, 0]
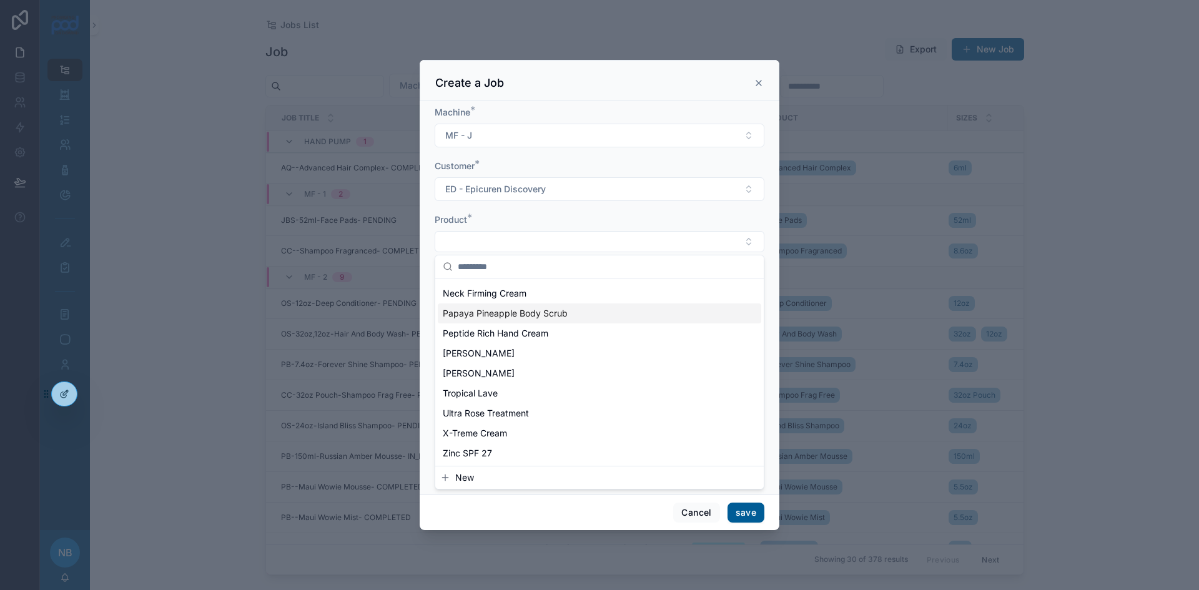
click at [498, 316] on span "Papaya Pineapple Body Scrub" at bounding box center [505, 313] width 125 height 12
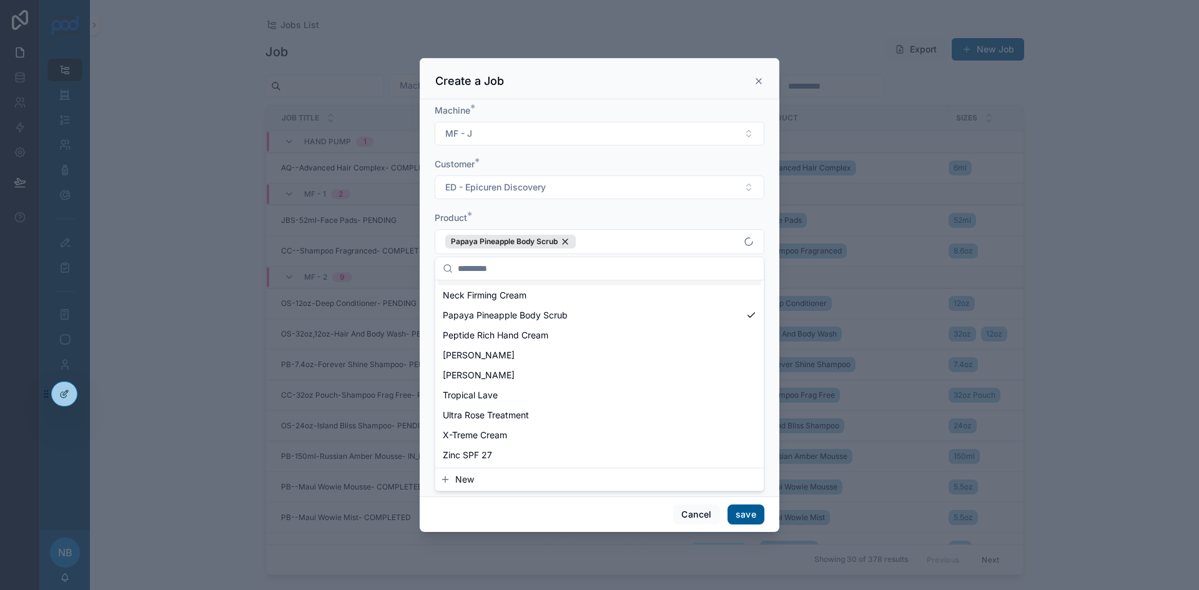
click at [424, 263] on div "Machine * MF - J Customer * ED - Epicuren Discovery Product * Papaya Pineapple …" at bounding box center [600, 297] width 360 height 397
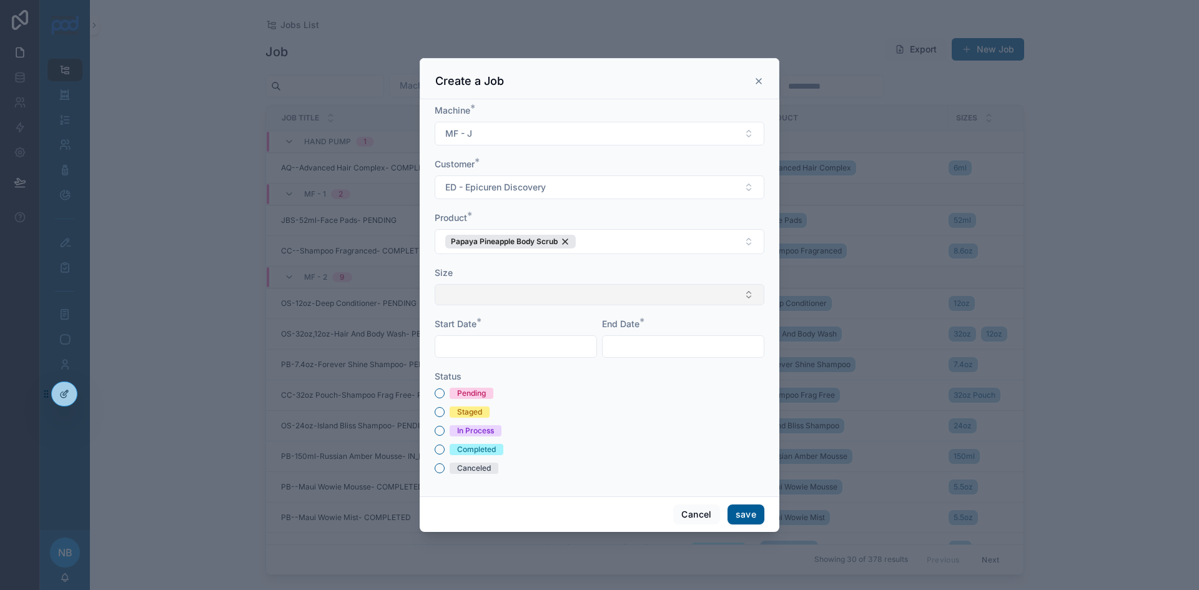
click at [466, 291] on button "Select Button" at bounding box center [600, 294] width 330 height 21
click at [478, 388] on button "New" at bounding box center [599, 388] width 318 height 12
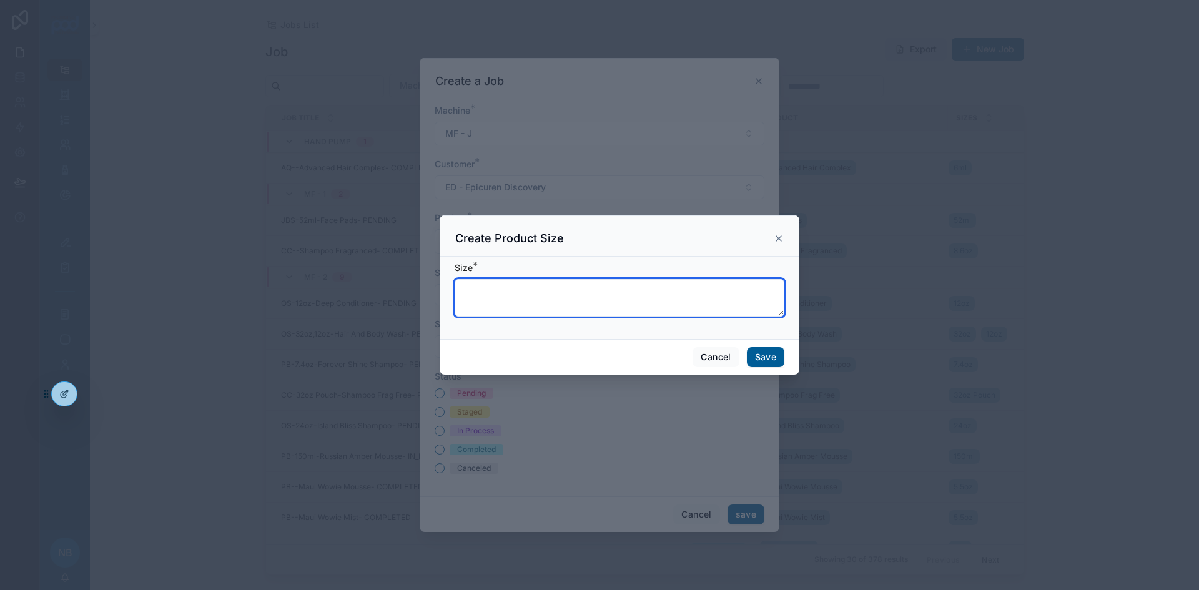
click at [478, 298] on textarea "scrollable content" at bounding box center [619, 297] width 330 height 37
type textarea "***"
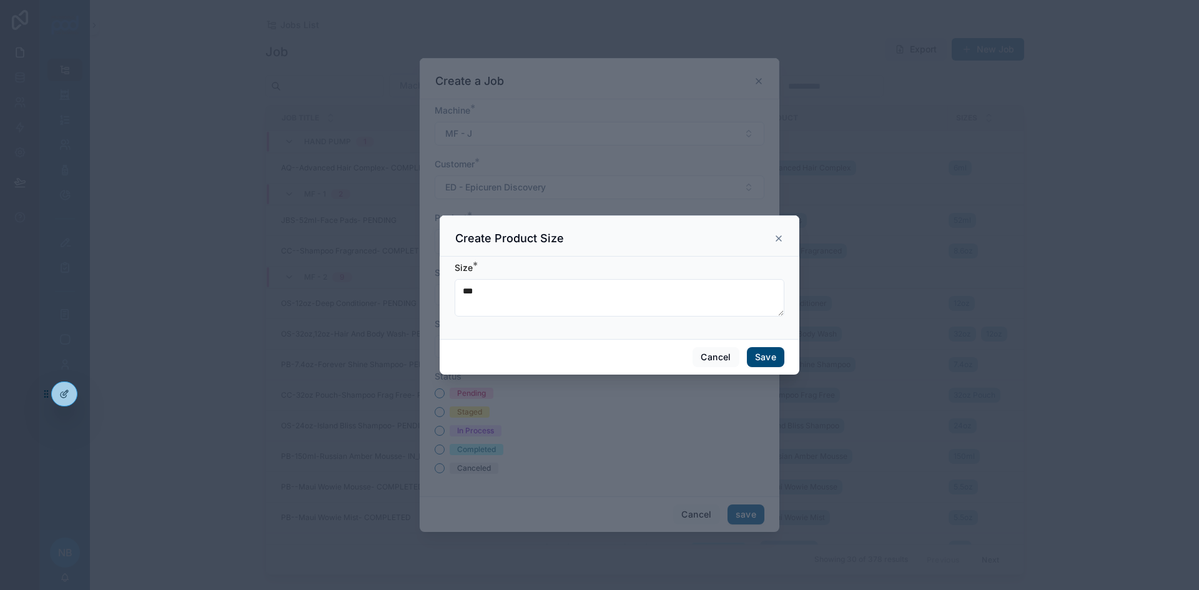
click at [761, 353] on button "Save" at bounding box center [765, 357] width 37 height 20
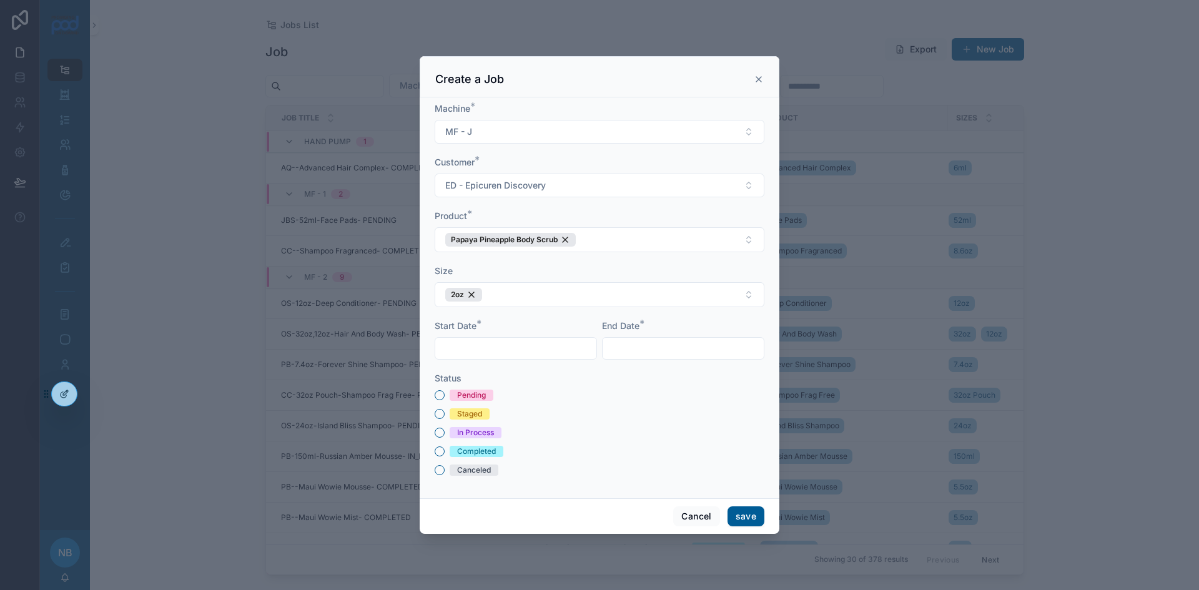
click at [579, 348] on input "scrollable content" at bounding box center [515, 348] width 161 height 17
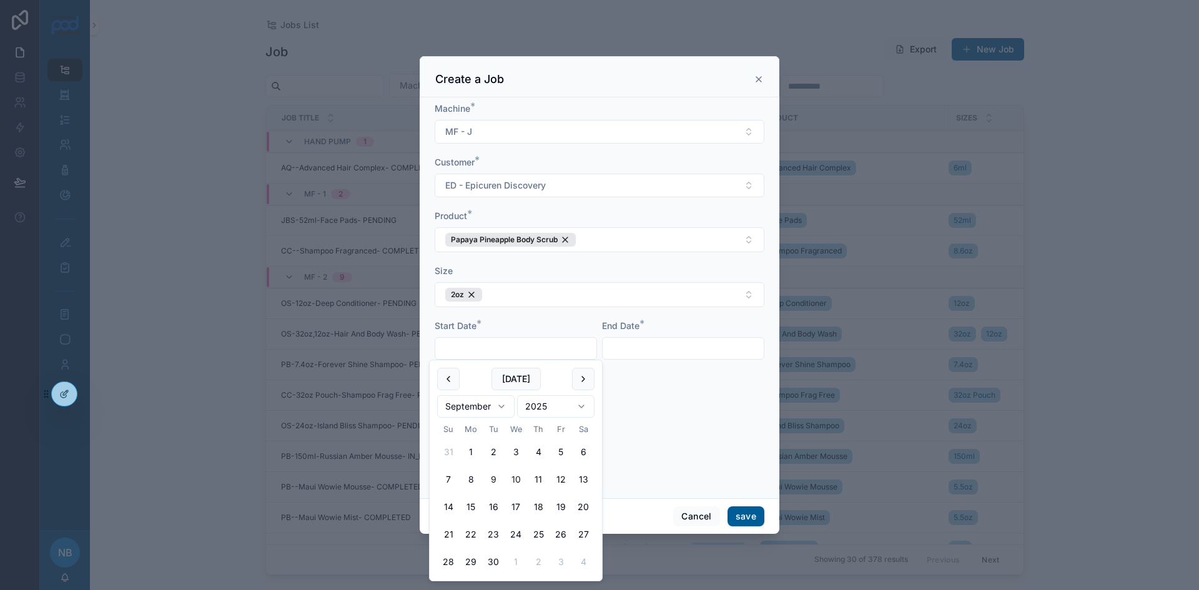
click at [519, 478] on button "10" at bounding box center [515, 479] width 22 height 22
type input "*********"
click at [644, 343] on input "scrollable content" at bounding box center [682, 348] width 161 height 17
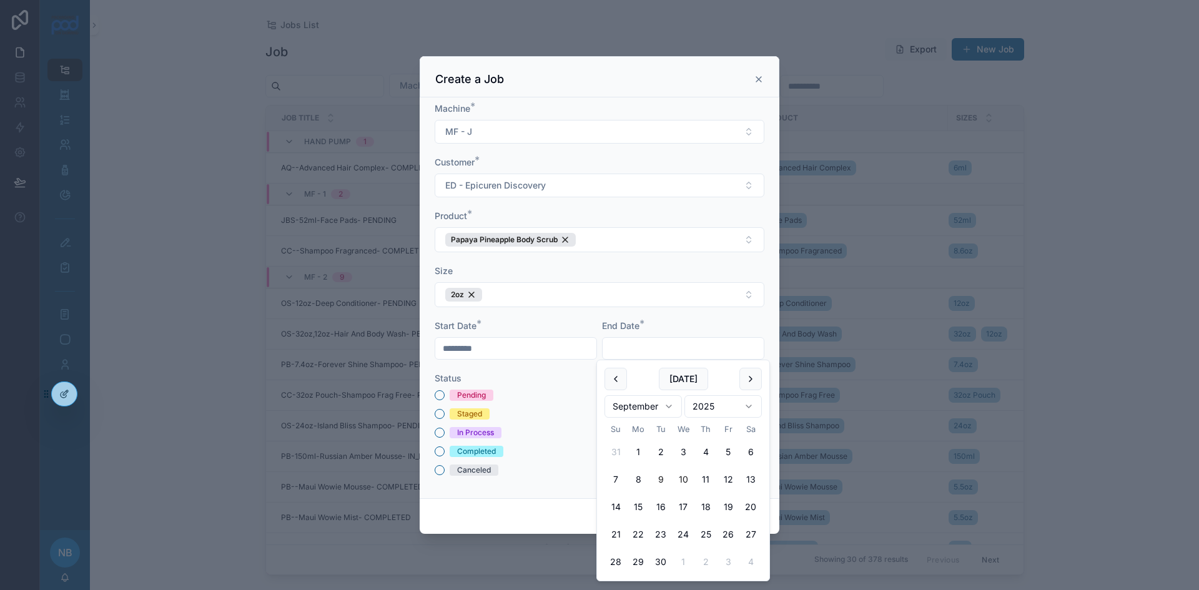
click at [684, 478] on button "10" at bounding box center [683, 479] width 22 height 22
type input "*********"
click at [443, 394] on button "Pending" at bounding box center [440, 395] width 10 height 10
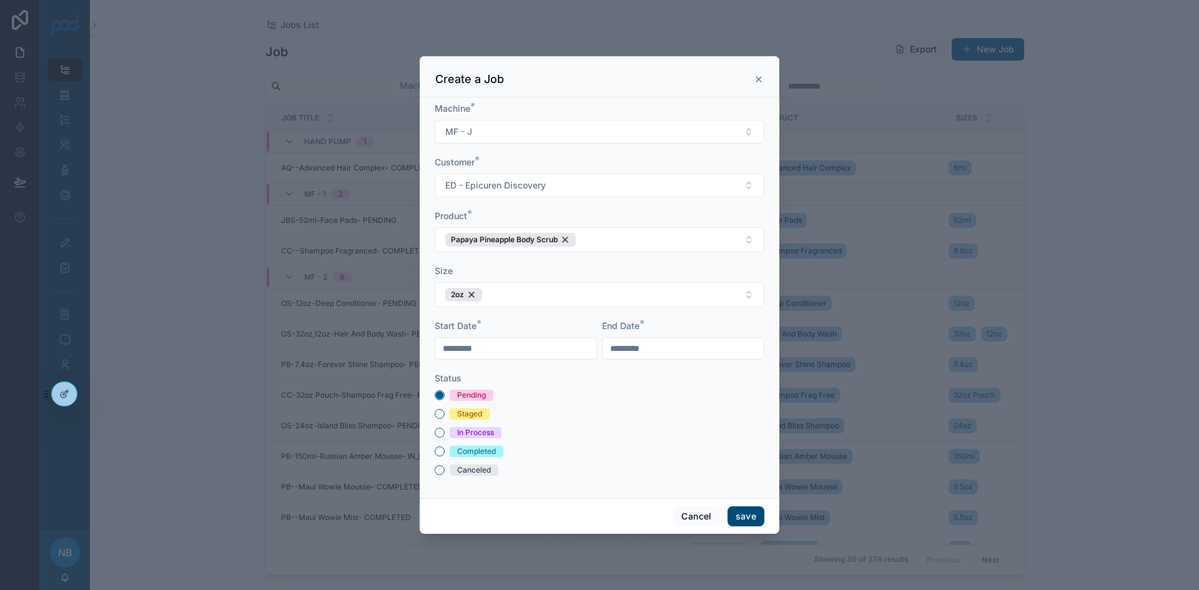
click at [752, 518] on button "save" at bounding box center [745, 516] width 37 height 20
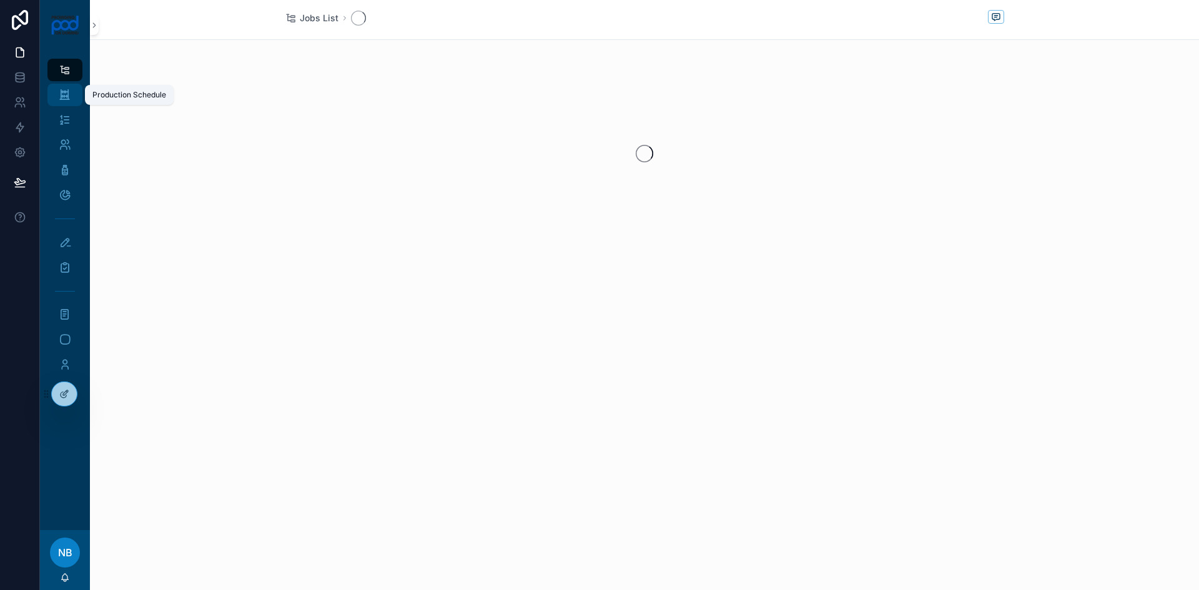
click at [61, 94] on icon "scrollable content" at bounding box center [65, 95] width 12 height 12
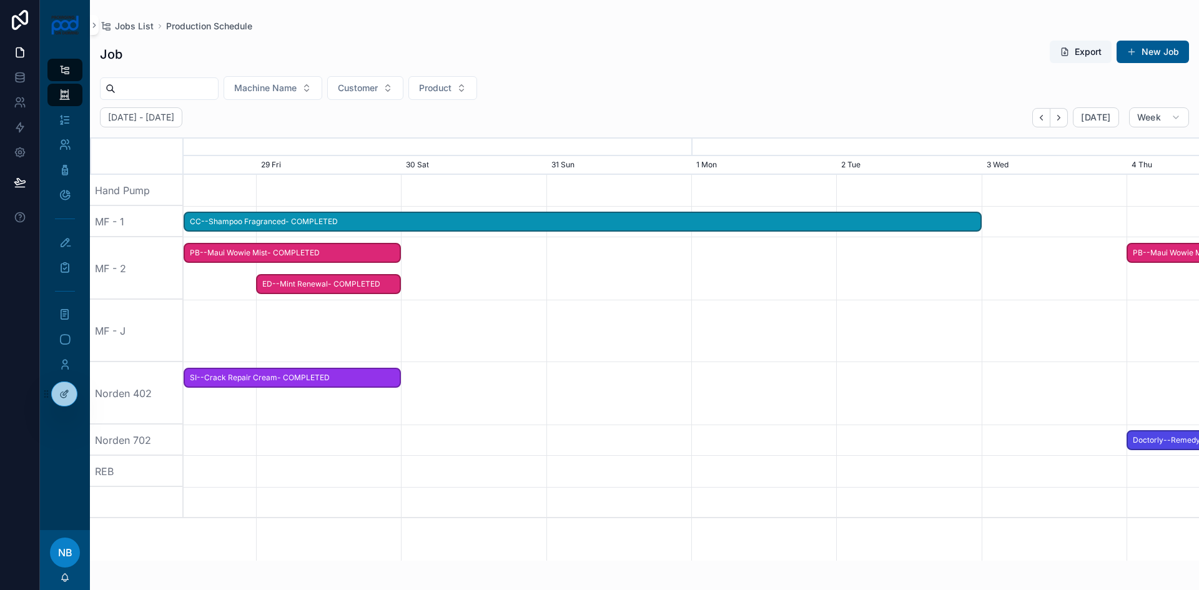
scroll to position [0, 1523]
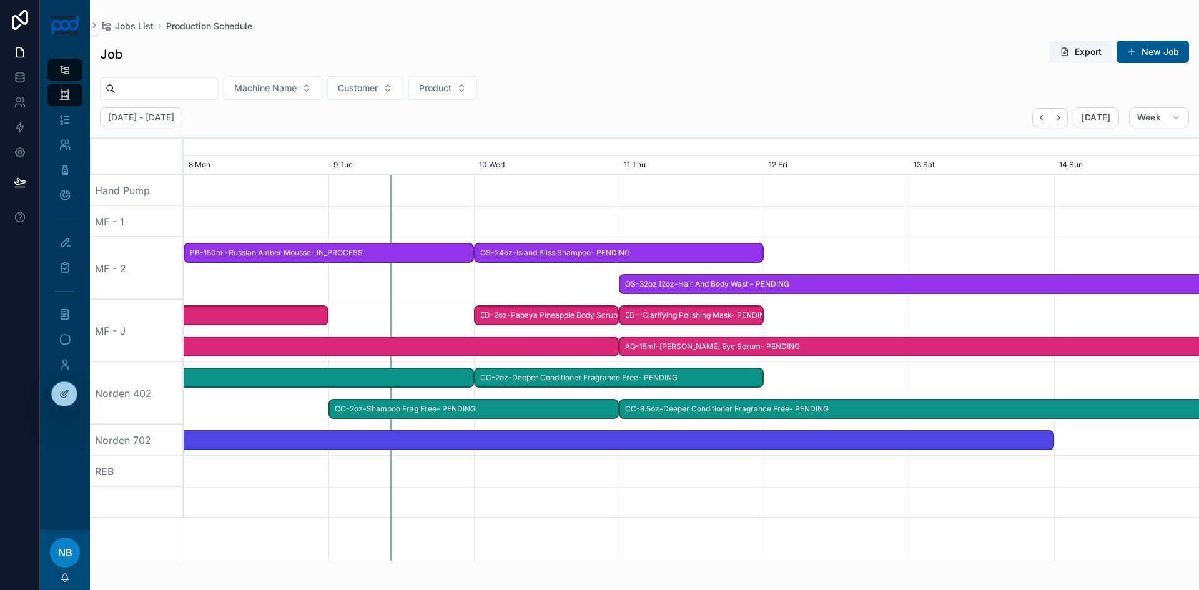
click at [536, 348] on span "Lion Pose-30ml-4x Unspotted Serum- IN_PROCESS" at bounding box center [255, 347] width 722 height 21
click at [593, 519] on div "ED-2oz-Papaya Pineapple Body Scrub- PENDING OS-12oz-Deep Conditioner- PENDING O…" at bounding box center [691, 368] width 1015 height 386
click at [633, 316] on span "ED--Clarifying Polishing Mask- PENDING" at bounding box center [691, 315] width 142 height 21
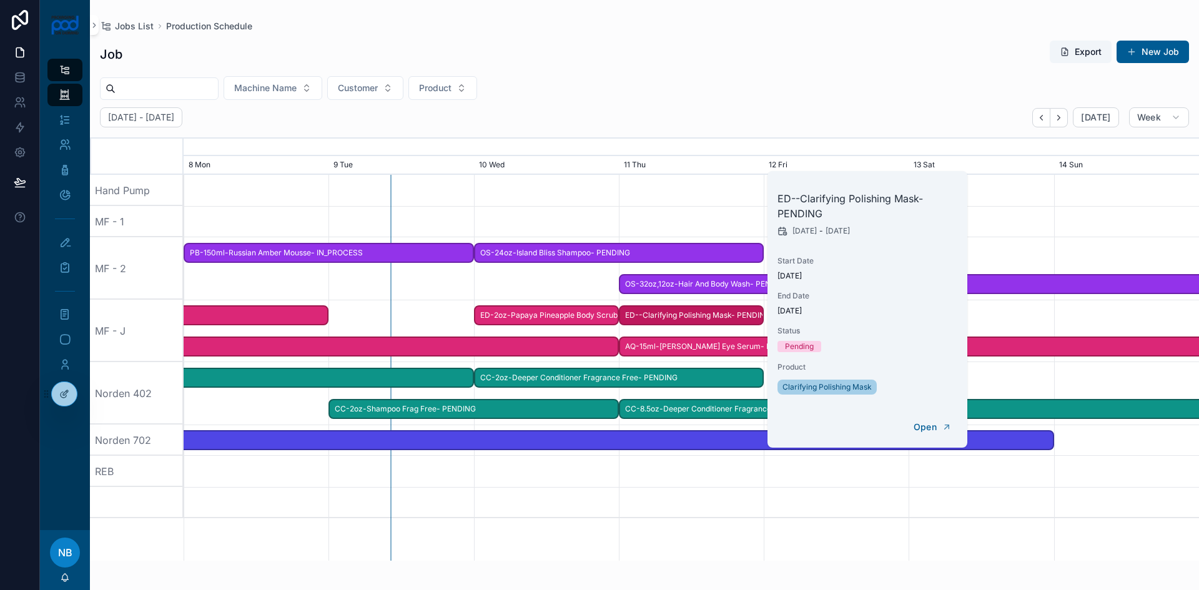
scroll to position [0, 1528]
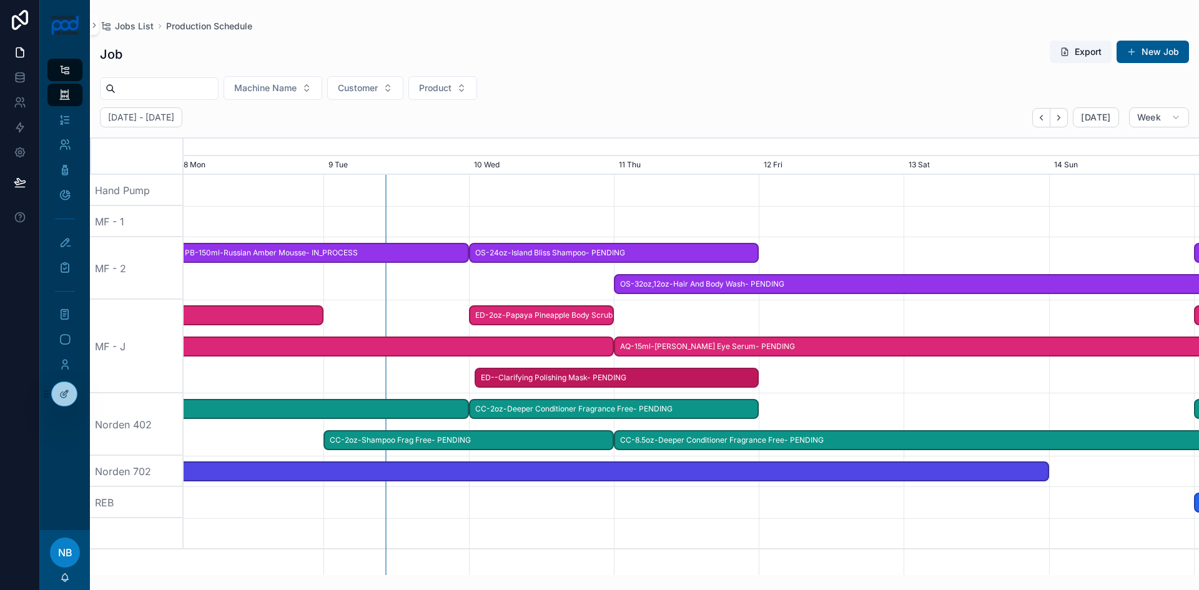
drag, startPoint x: 624, startPoint y: 314, endPoint x: 473, endPoint y: 319, distance: 151.8
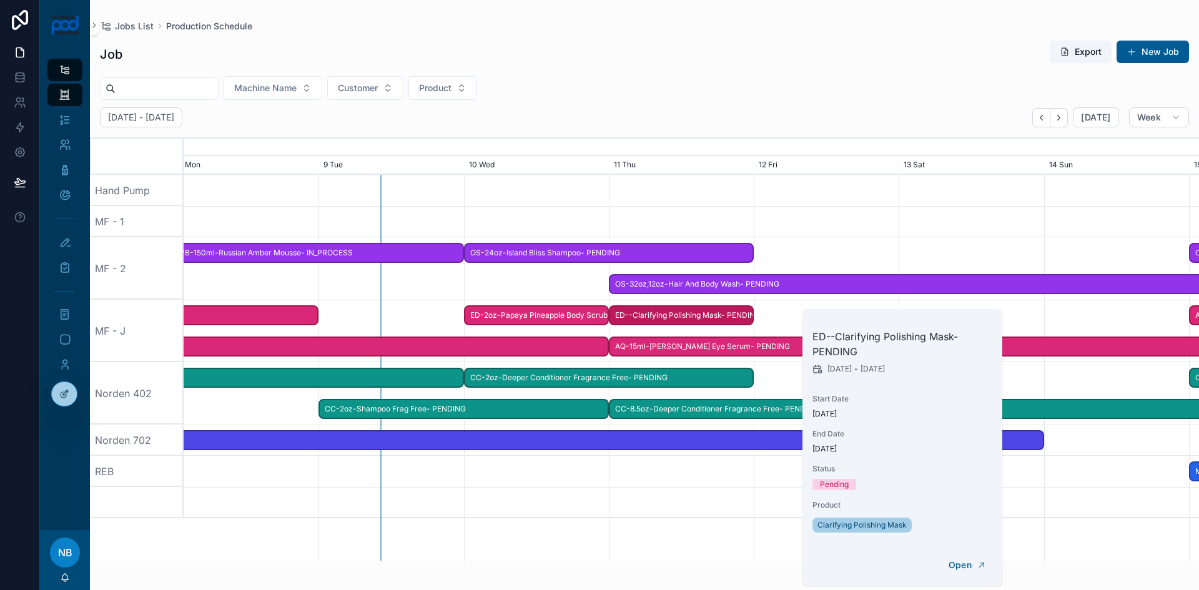
scroll to position [0, 1523]
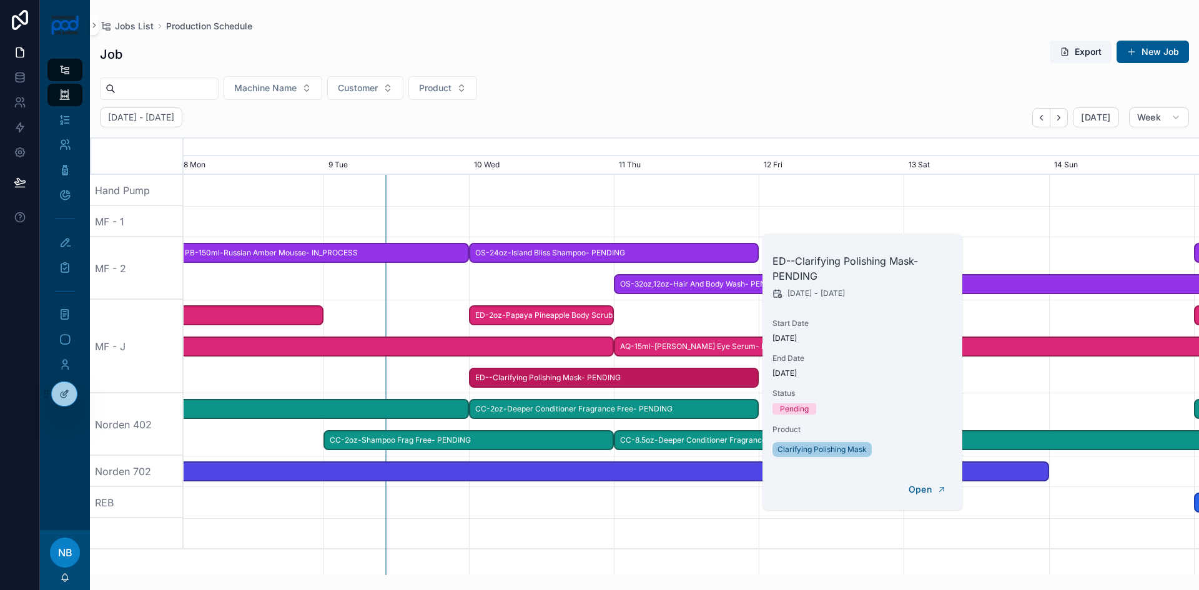
click at [672, 551] on div "ED-2oz-Papaya Pineapple Body Scrub- PENDING OS-12oz-Deep Conditioner- PENDING O…" at bounding box center [691, 383] width 1015 height 417
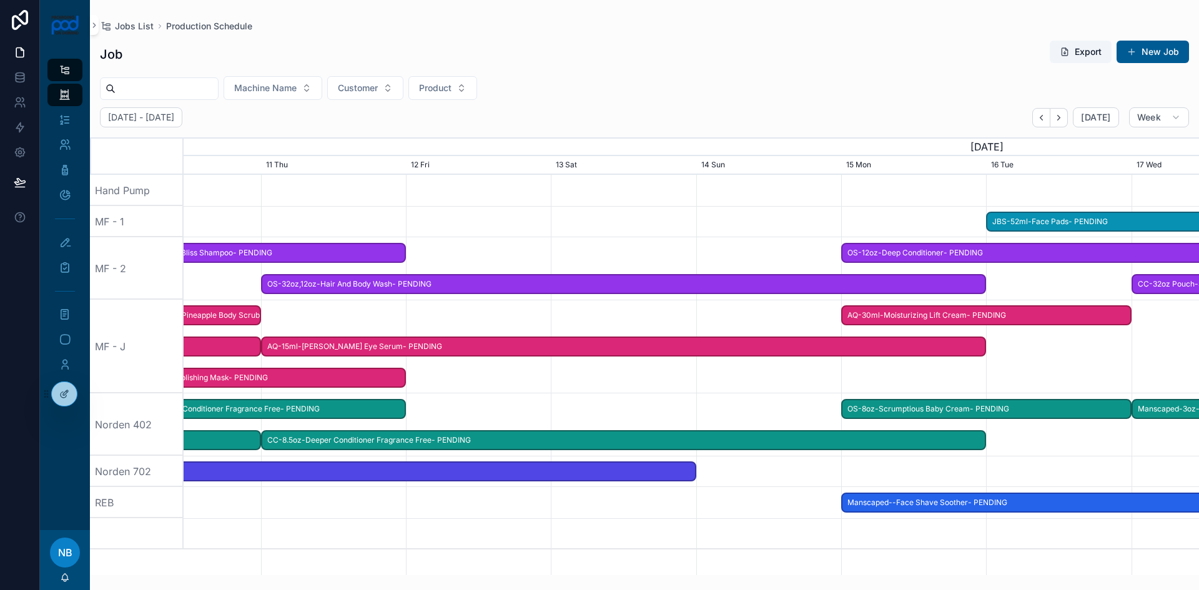
scroll to position [0, 1937]
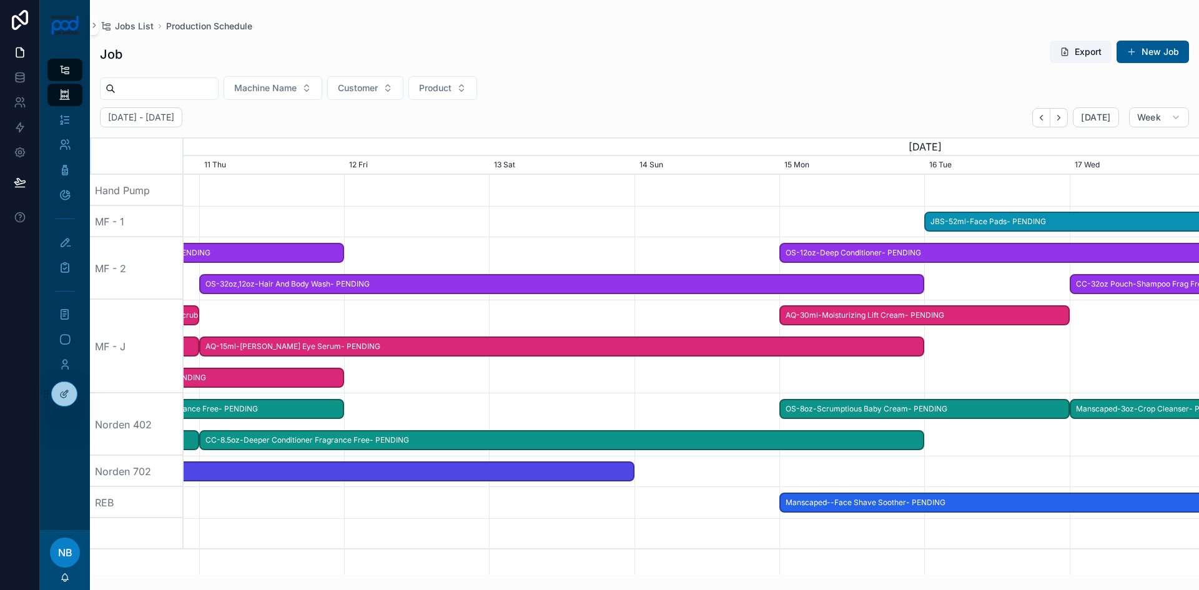
drag, startPoint x: 942, startPoint y: 543, endPoint x: 528, endPoint y: 513, distance: 415.6
drag, startPoint x: 242, startPoint y: 350, endPoint x: 223, endPoint y: 350, distance: 18.7
click at [241, 350] on span "AQ-15ml-Dr Sturm Eye Serum- PENDING" at bounding box center [561, 347] width 722 height 21
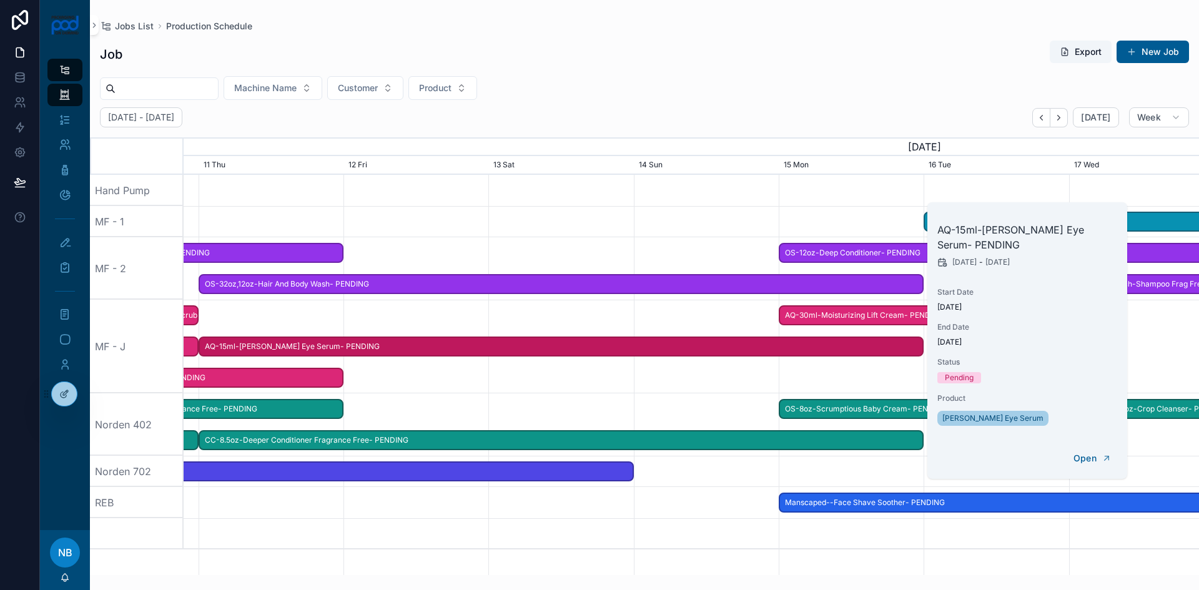
scroll to position [0, 1515]
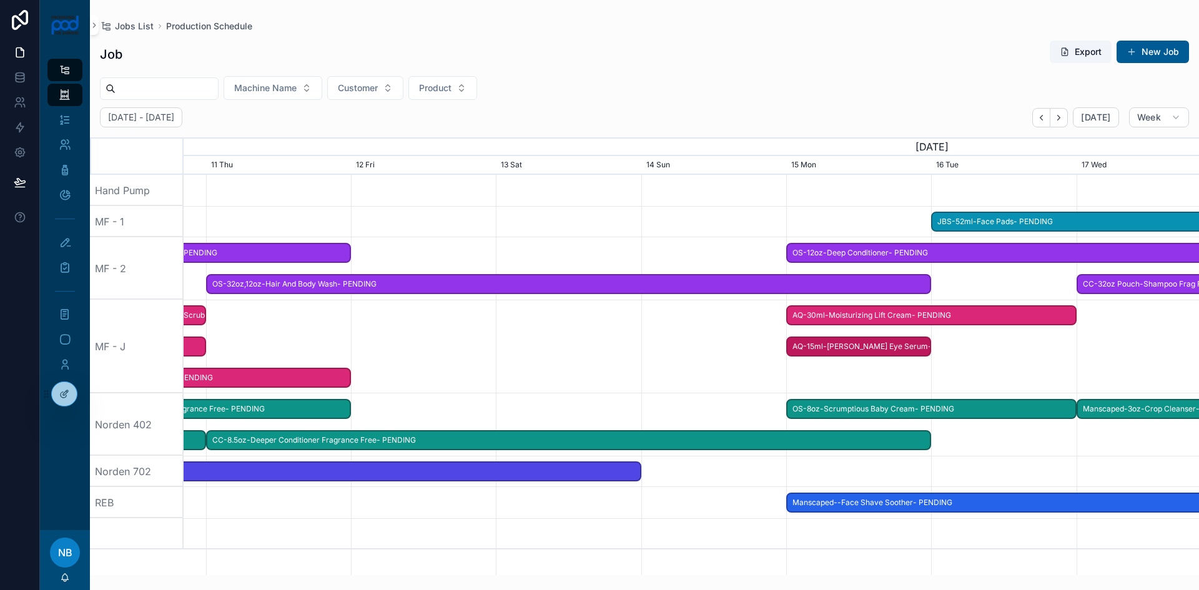
drag, startPoint x: 207, startPoint y: 346, endPoint x: 788, endPoint y: 361, distance: 581.4
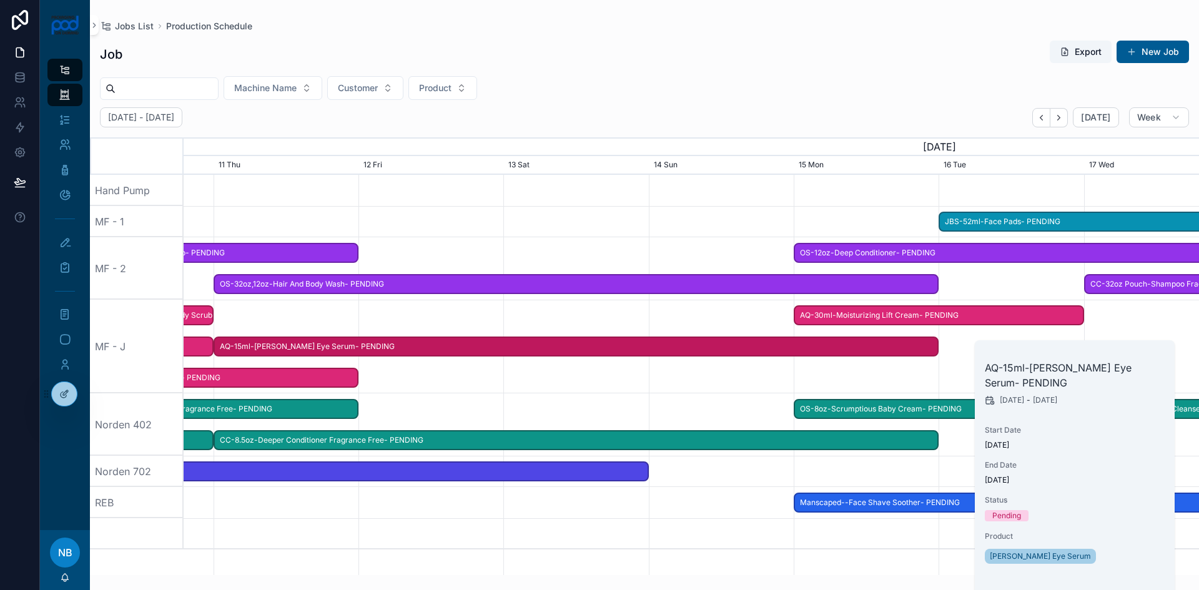
scroll to position [0, 1523]
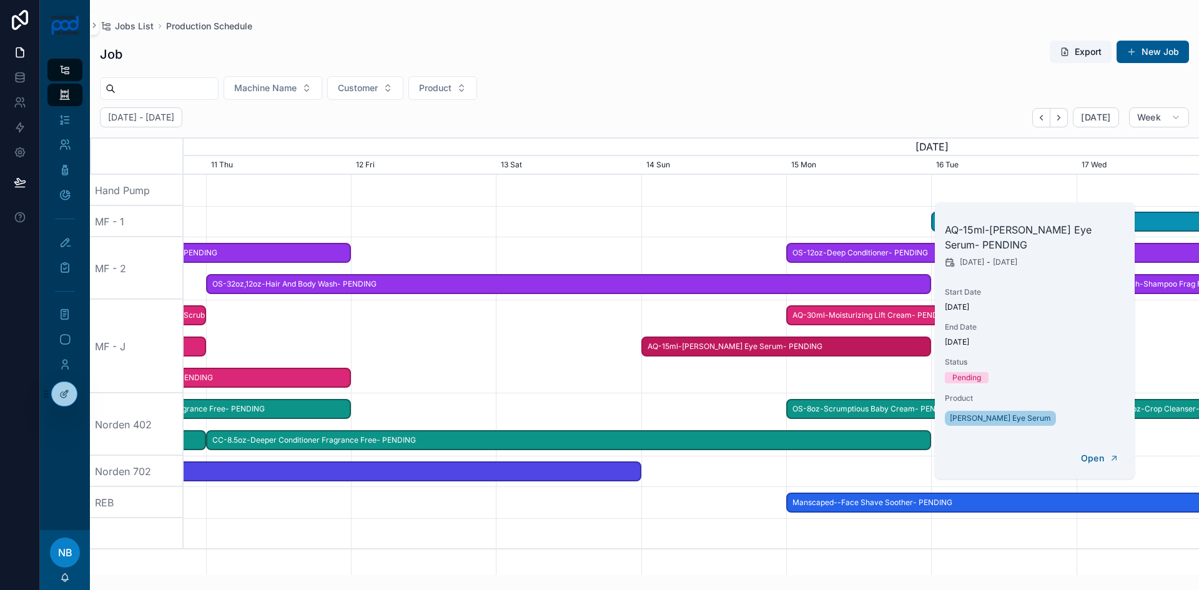
click at [848, 388] on div "scrollable content" at bounding box center [691, 347] width 4061 height 94
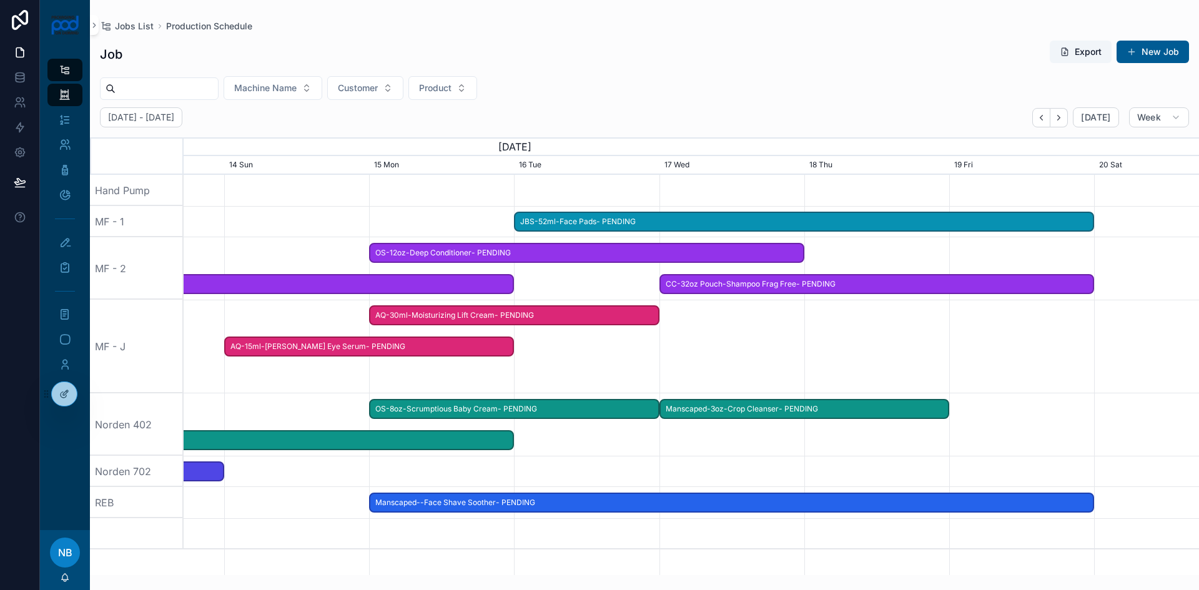
scroll to position [0, 1690]
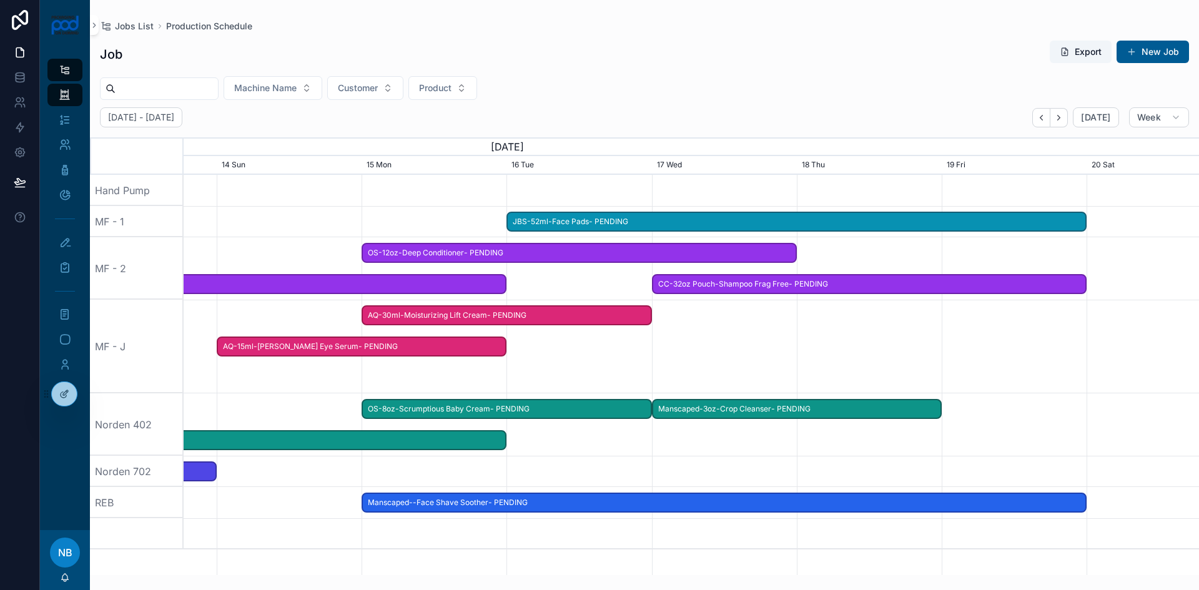
drag, startPoint x: 845, startPoint y: 385, endPoint x: 420, endPoint y: 355, distance: 426.8
click at [436, 310] on span "AQ-30ml-Moisturizing Lift Cream- PENDING" at bounding box center [505, 315] width 288 height 21
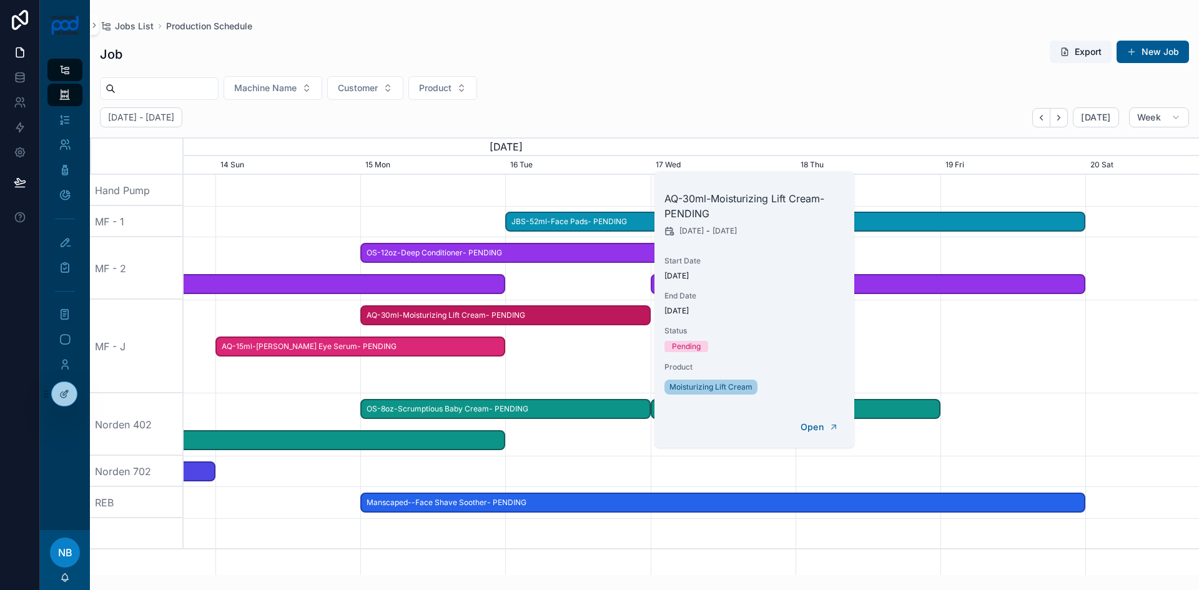
scroll to position [0, 1678]
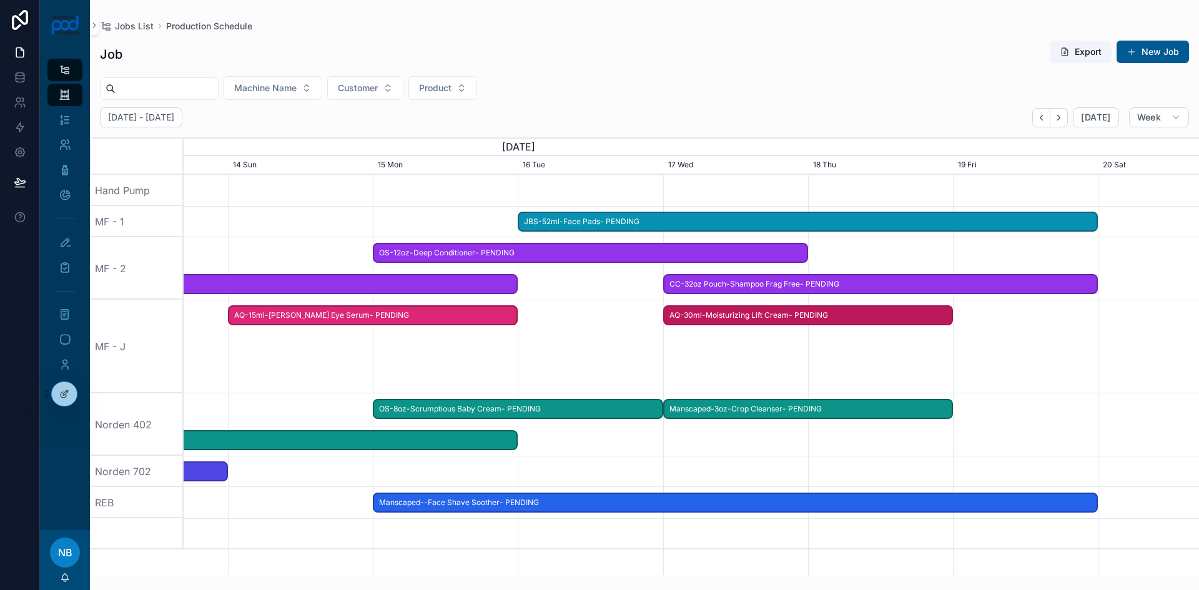
drag, startPoint x: 441, startPoint y: 317, endPoint x: 742, endPoint y: 338, distance: 301.7
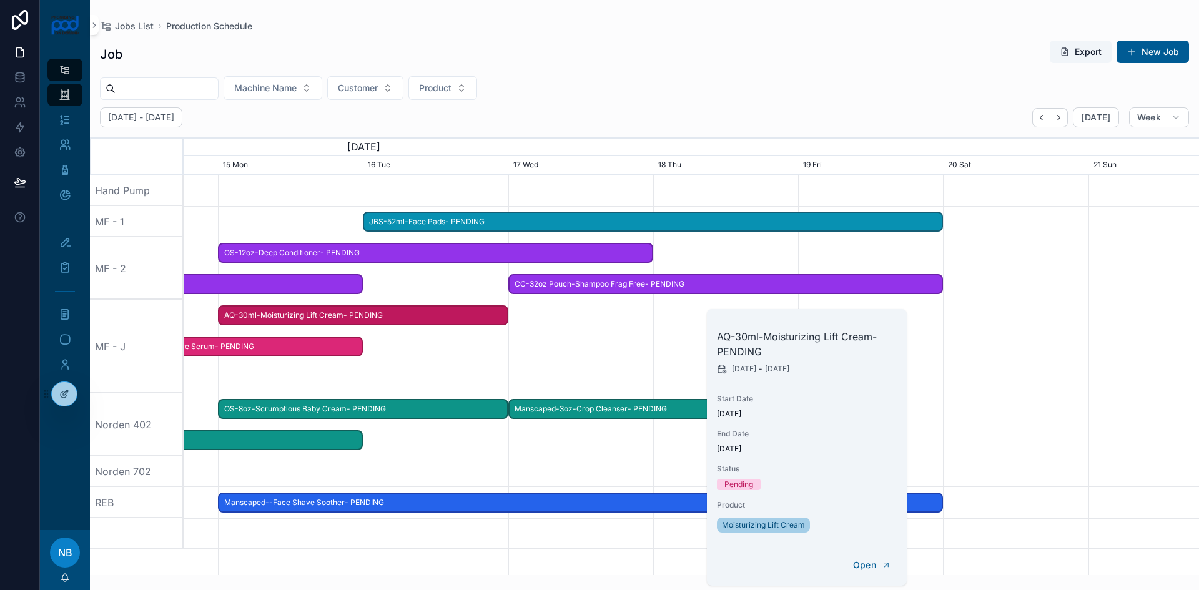
scroll to position [0, 1523]
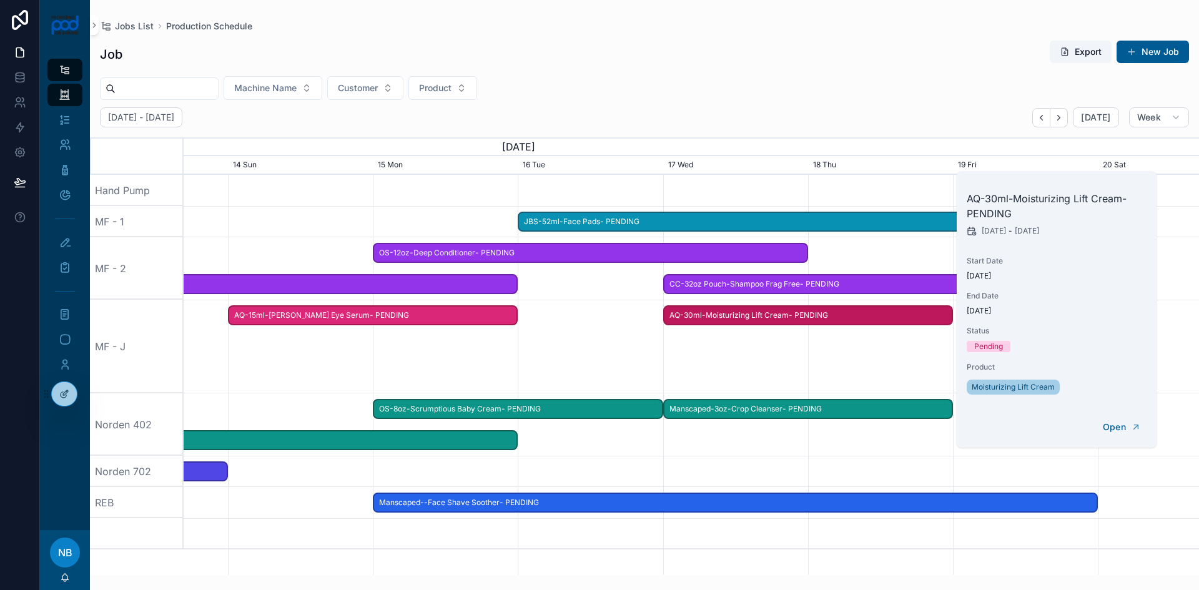
click at [661, 355] on div "scrollable content" at bounding box center [691, 347] width 4061 height 94
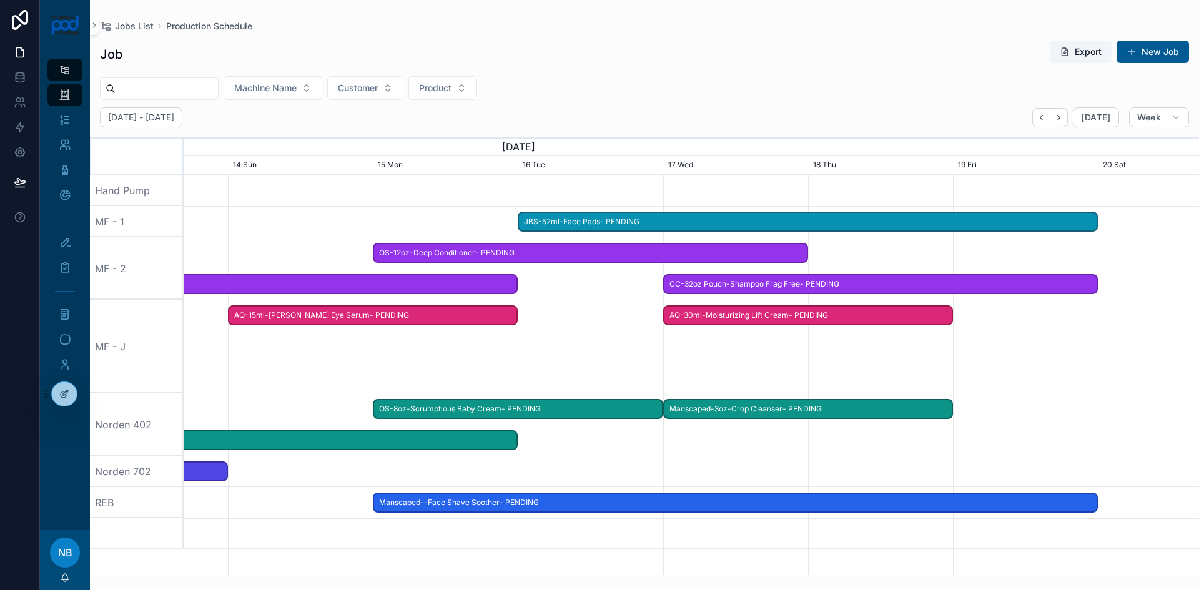
click at [346, 312] on span "AQ-15ml-Dr Sturm Eye Serum- PENDING" at bounding box center [373, 315] width 288 height 21
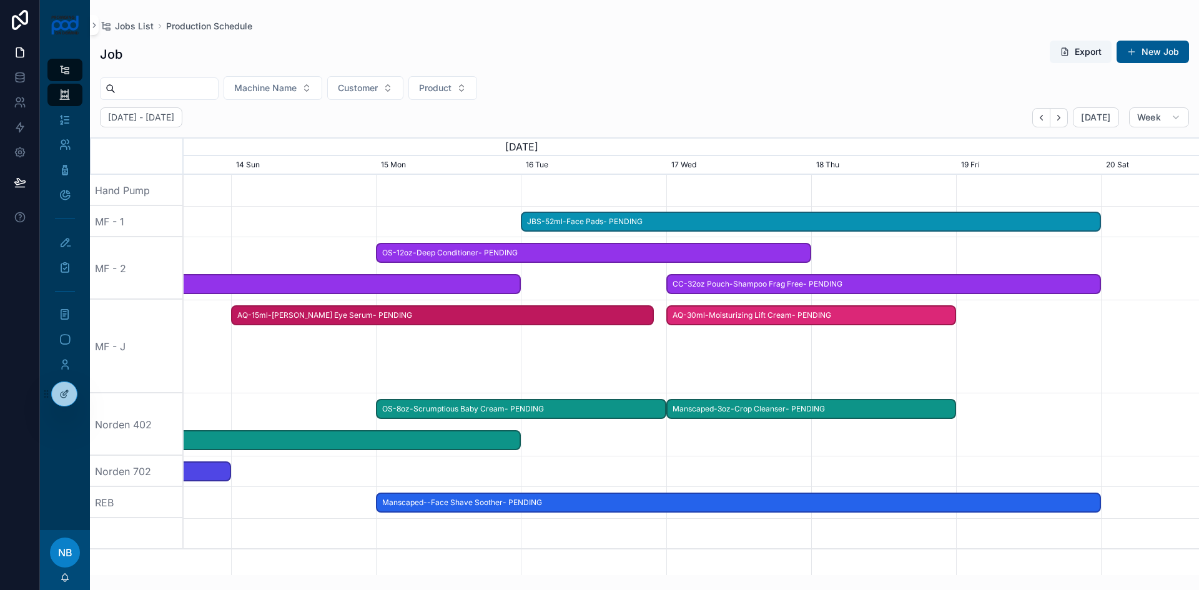
drag, startPoint x: 508, startPoint y: 319, endPoint x: 655, endPoint y: 357, distance: 152.2
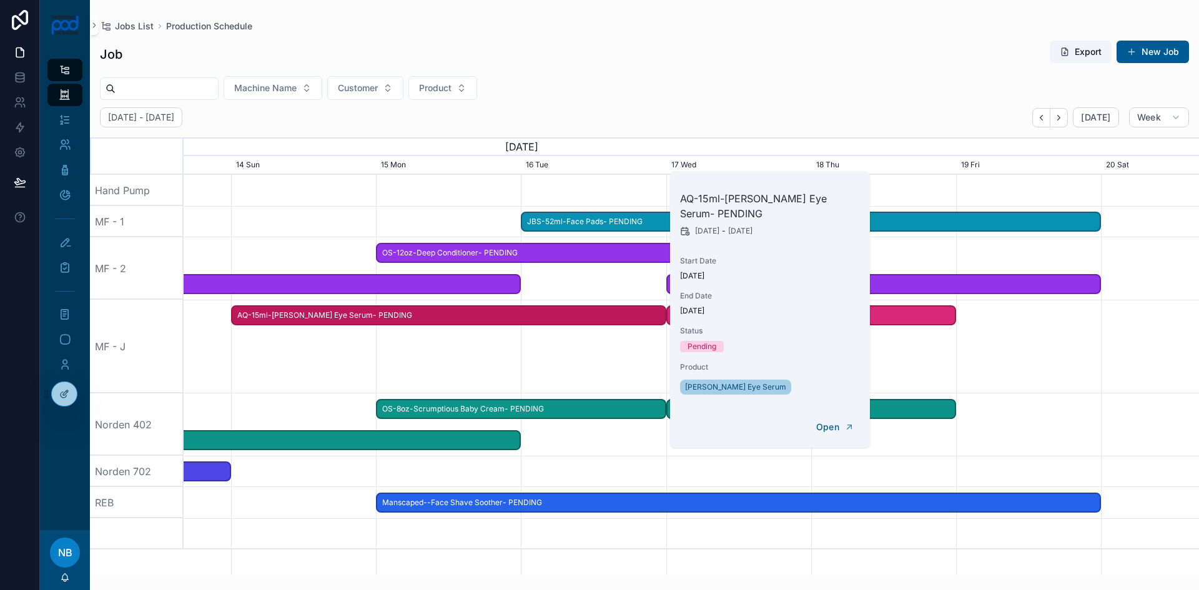
click at [403, 319] on span "AQ-15ml-Dr Sturm Eye Serum- PENDING" at bounding box center [448, 315] width 433 height 21
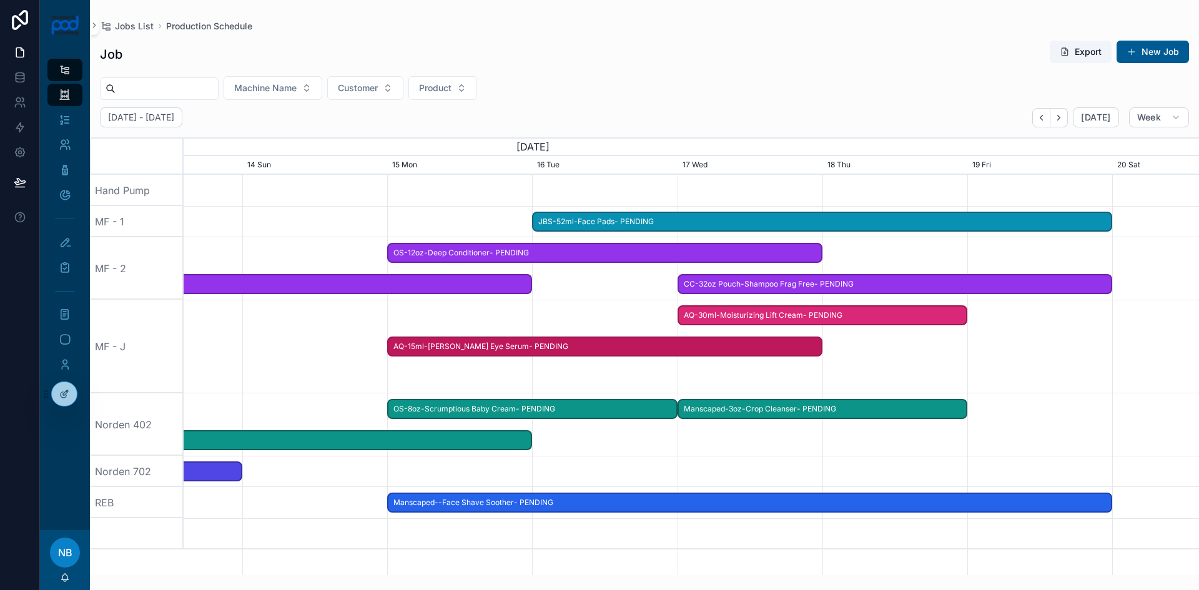
drag, startPoint x: 400, startPoint y: 319, endPoint x: 558, endPoint y: 346, distance: 159.6
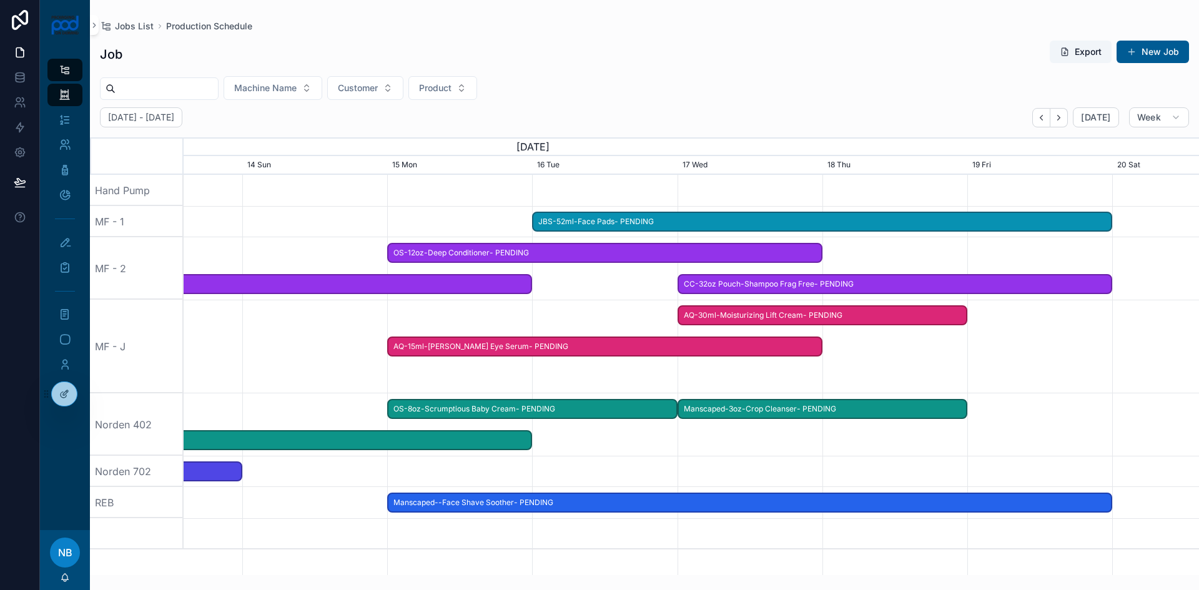
click at [568, 375] on div "scrollable content" at bounding box center [691, 347] width 4061 height 94
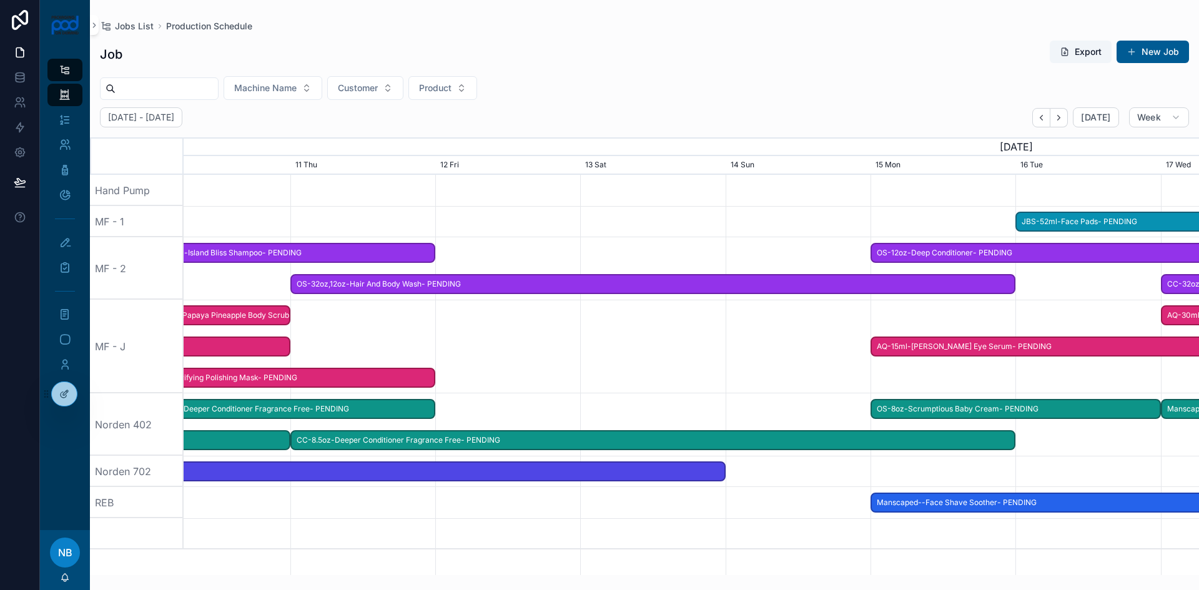
drag, startPoint x: 456, startPoint y: 376, endPoint x: 939, endPoint y: 408, distance: 484.3
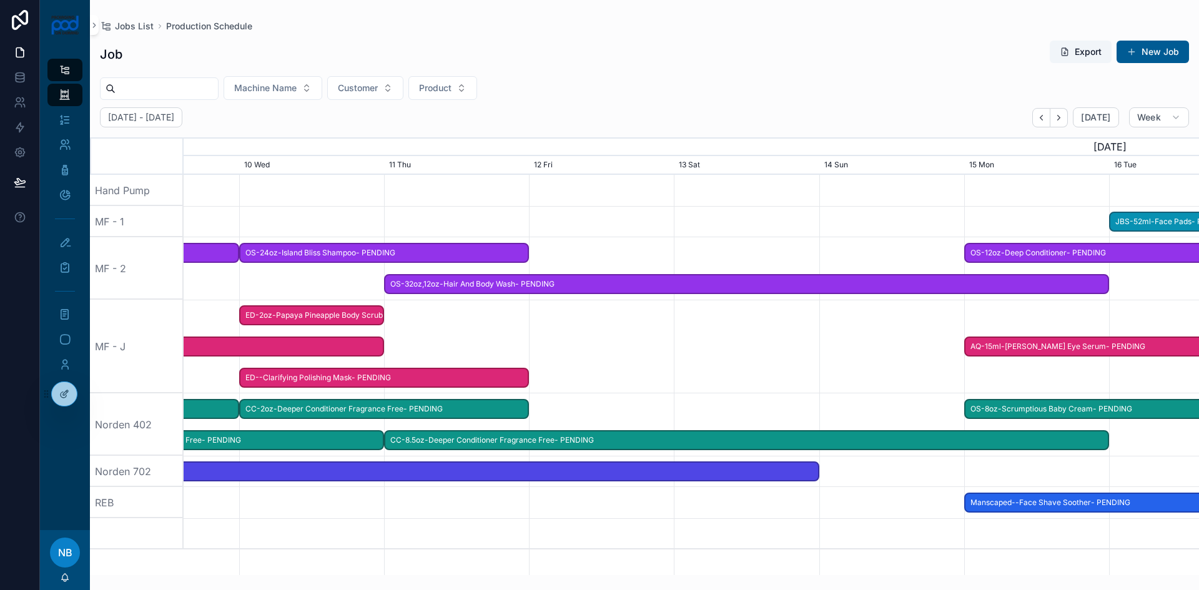
drag, startPoint x: 554, startPoint y: 398, endPoint x: 647, endPoint y: 402, distance: 93.7
click at [647, 402] on div "scrollable content" at bounding box center [784, 424] width 4061 height 62
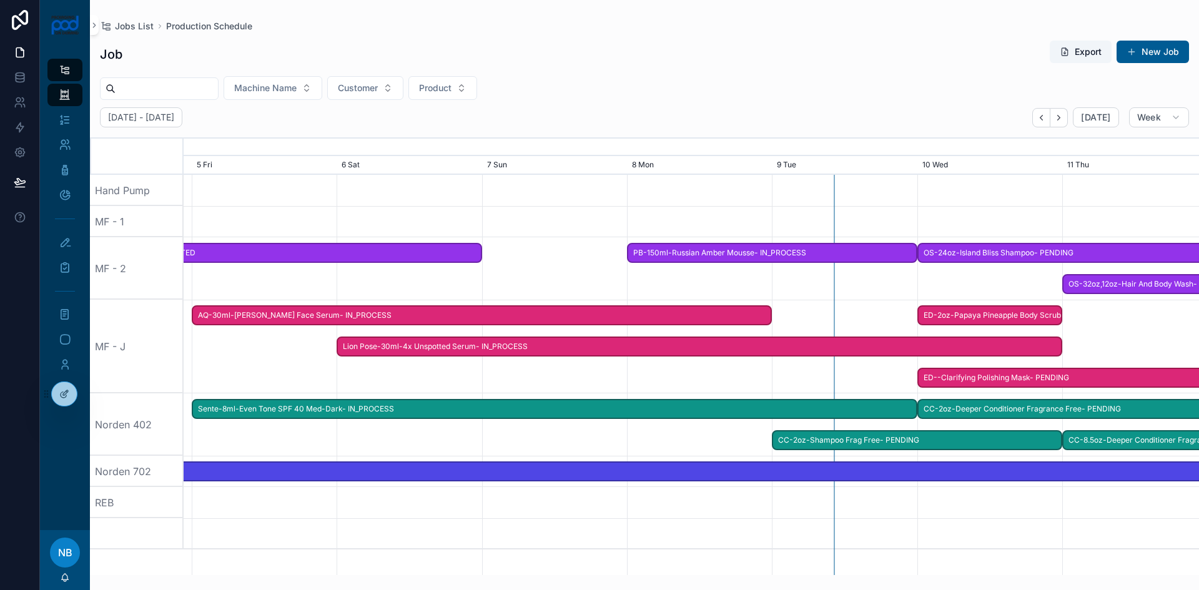
drag, startPoint x: 601, startPoint y: 391, endPoint x: 973, endPoint y: 382, distance: 372.2
click at [973, 382] on div "scrollable content" at bounding box center [1056, 347] width 4061 height 94
